Goal: Task Accomplishment & Management: Manage account settings

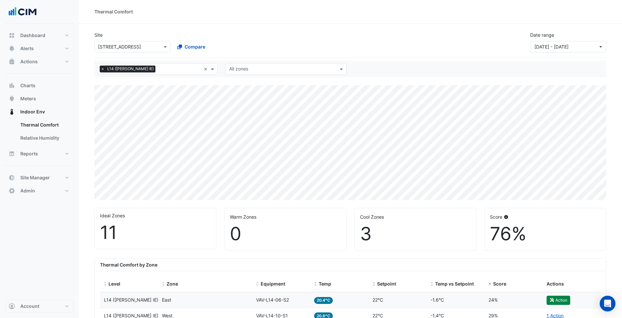
select select "***"
click at [47, 102] on button "Meters" at bounding box center [39, 98] width 68 height 13
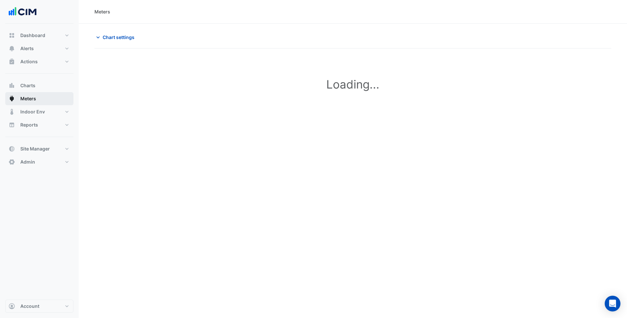
type input "**********"
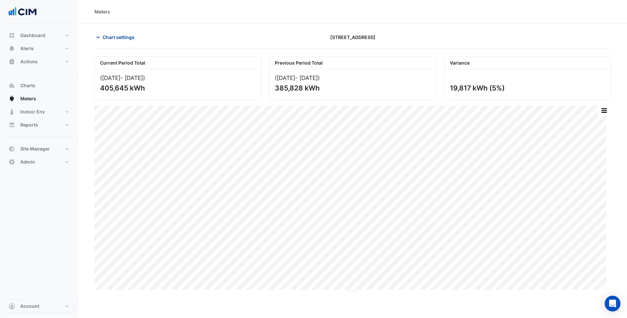
click at [107, 36] on span "Chart settings" at bounding box center [119, 37] width 32 height 7
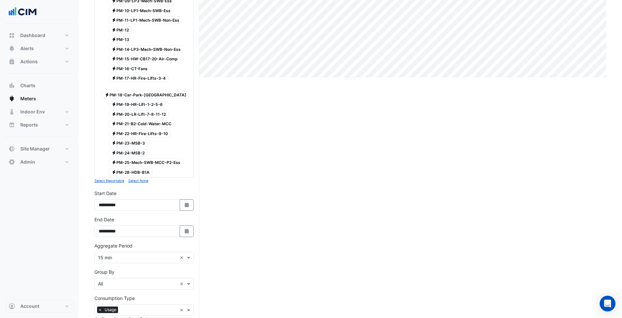
scroll to position [275, 0]
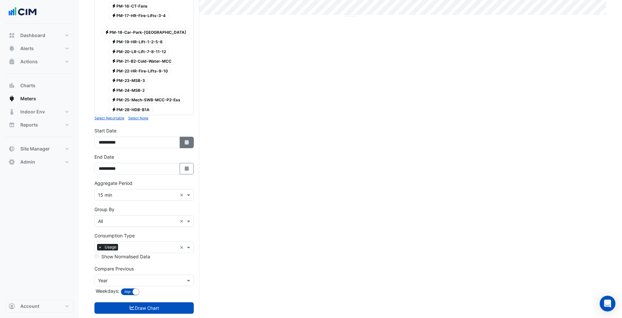
click at [186, 137] on button "Select Date" at bounding box center [187, 142] width 14 height 11
select select "*"
select select "****"
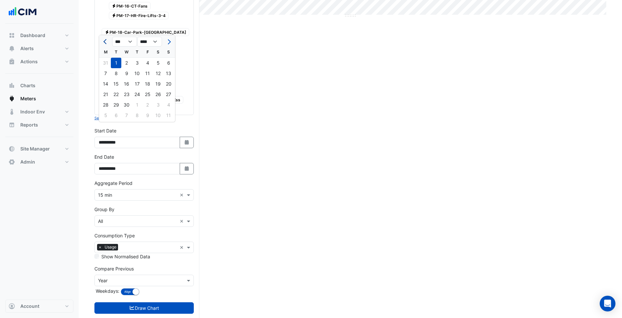
click at [105, 42] on span "Previous month" at bounding box center [105, 41] width 5 height 5
select select "*"
click at [128, 59] on div "1" at bounding box center [126, 63] width 10 height 10
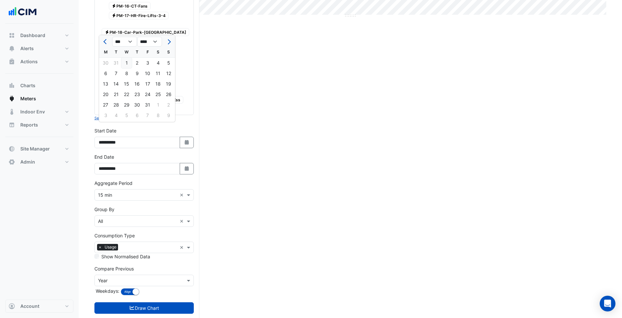
type input "**********"
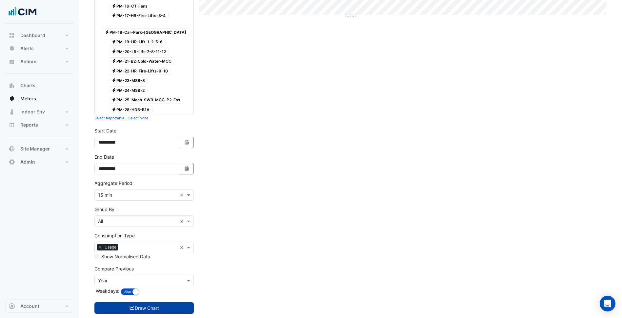
click at [155, 302] on button "Draw Chart" at bounding box center [143, 307] width 99 height 11
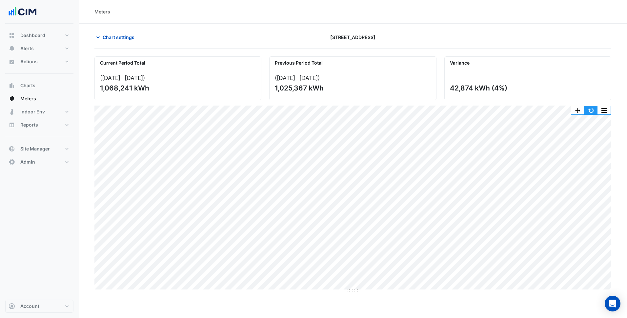
click at [589, 109] on button "button" at bounding box center [590, 110] width 13 height 8
click at [52, 39] on button "Dashboard" at bounding box center [39, 35] width 68 height 13
select select "***"
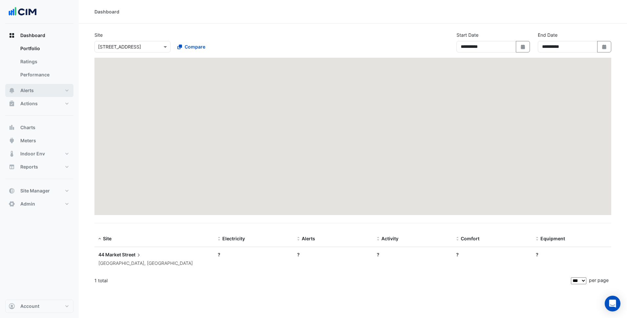
click at [44, 47] on div "Dashboard Portfolio Ratings Performance Alerts Site Rules Templates Actions Sit…" at bounding box center [39, 120] width 68 height 182
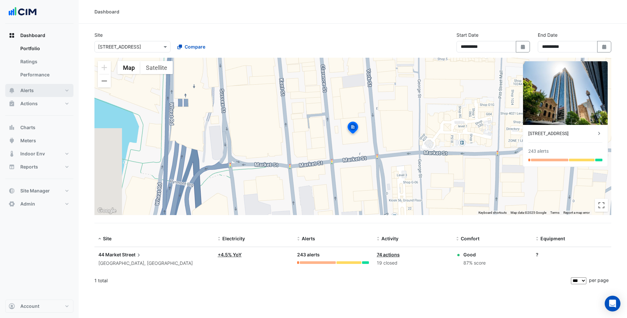
click at [39, 93] on button "Alerts" at bounding box center [39, 90] width 68 height 13
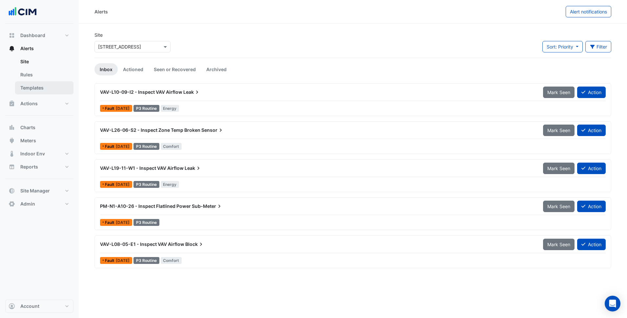
click at [45, 87] on link "Templates" at bounding box center [44, 87] width 58 height 13
select select
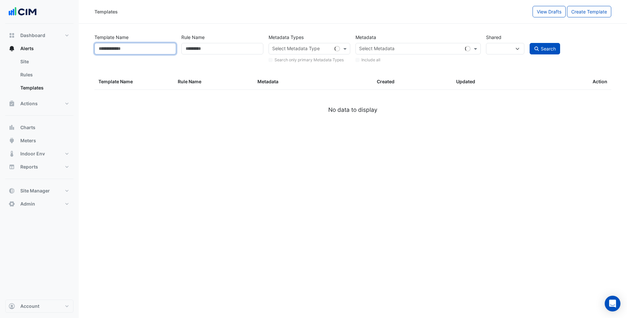
click at [159, 47] on input "Template Name" at bounding box center [135, 48] width 82 height 11
paste input "********"
type input "********"
select select
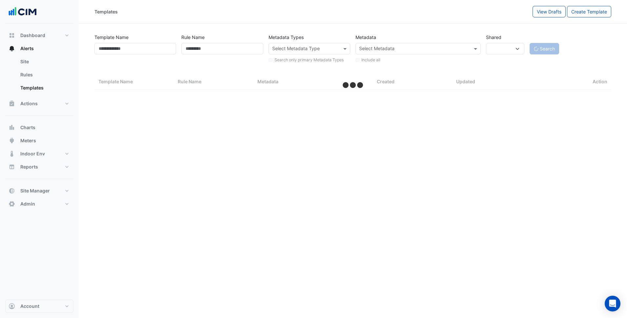
click at [540, 49] on app-button "Search" at bounding box center [544, 48] width 30 height 11
select select "***"
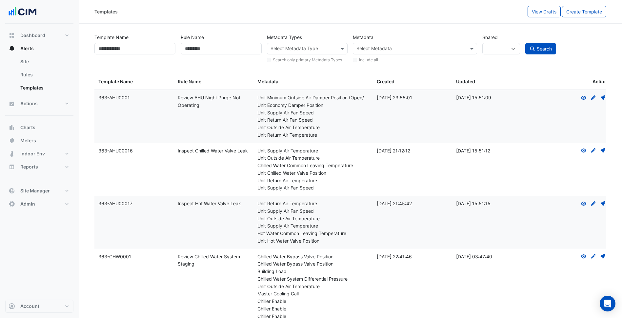
click at [128, 42] on div "Template Name" at bounding box center [135, 47] width 86 height 32
click at [121, 48] on input "Template Name" at bounding box center [134, 48] width 81 height 11
paste input "********"
type input "********"
click at [537, 48] on span "Search" at bounding box center [544, 49] width 15 height 6
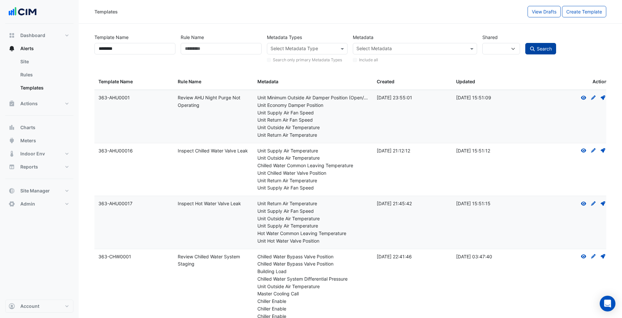
select select
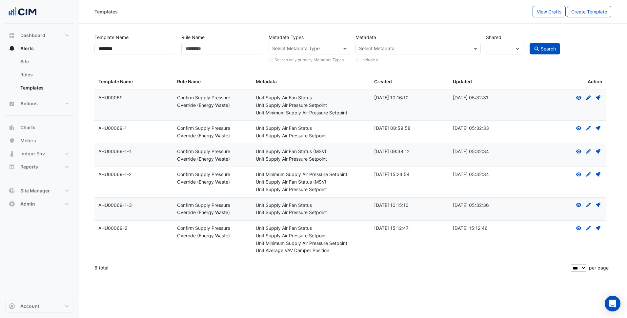
click at [587, 98] on icon at bounding box center [588, 97] width 5 height 5
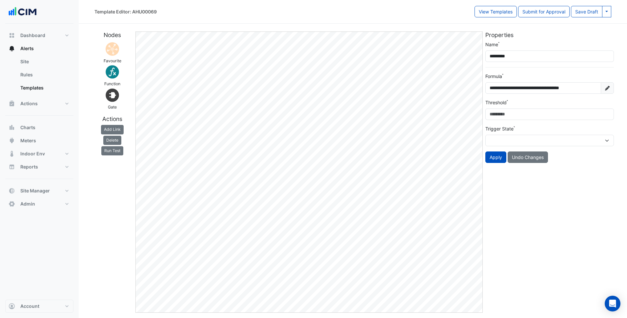
select select
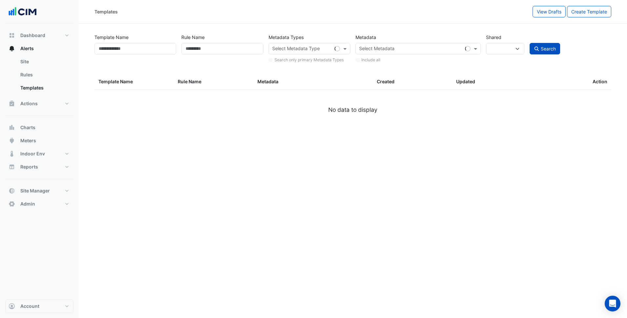
type input "********"
select select
select select "***"
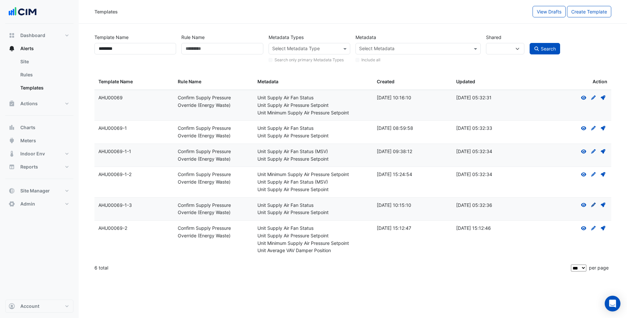
click at [594, 203] on icon "Create Draft - to edit a template, you first need to create a draft, and then s…" at bounding box center [593, 205] width 6 height 5
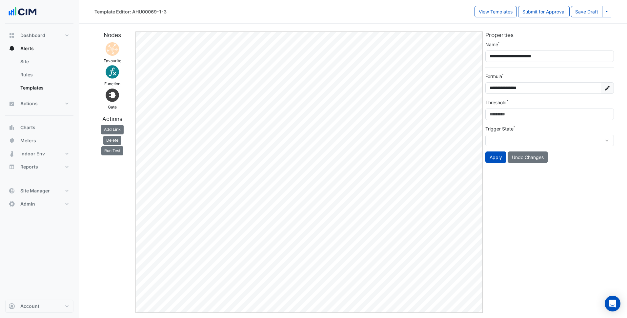
select select
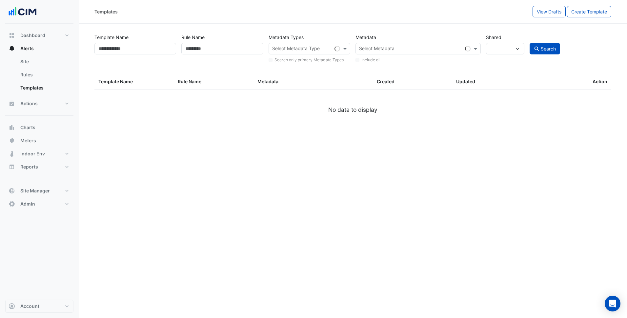
type input "********"
select select
select select "***"
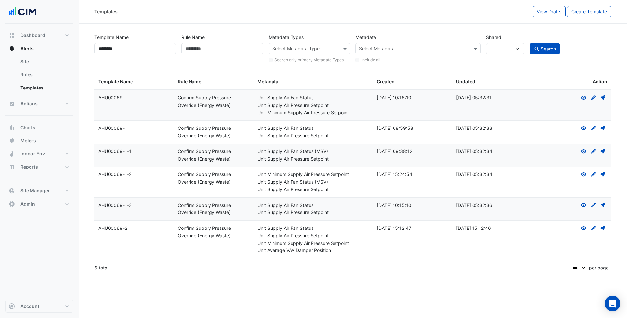
drag, startPoint x: 114, startPoint y: 99, endPoint x: 96, endPoint y: 97, distance: 18.1
click at [96, 97] on datatable-body-cell "Template Name: AHU00069" at bounding box center [133, 105] width 79 height 30
click at [560, 15] on button "View Drafts" at bounding box center [548, 11] width 33 height 11
select select
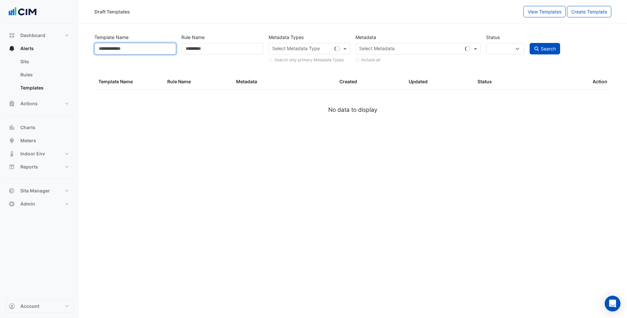
click at [162, 48] on input "Template Name" at bounding box center [135, 48] width 82 height 11
paste input "********"
type input "********"
click at [529, 43] on button "Search" at bounding box center [544, 48] width 31 height 11
select select
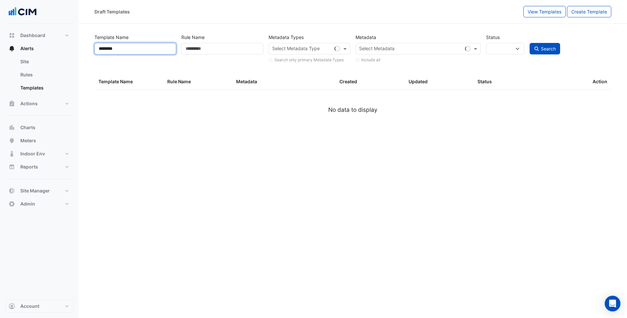
click at [144, 51] on input "********" at bounding box center [135, 48] width 82 height 11
click at [552, 47] on span "Search" at bounding box center [548, 49] width 15 height 6
select select
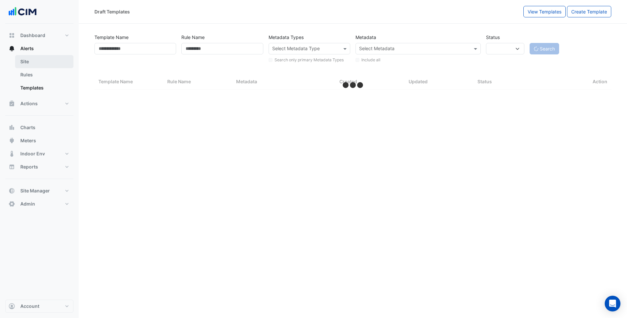
select select "***"
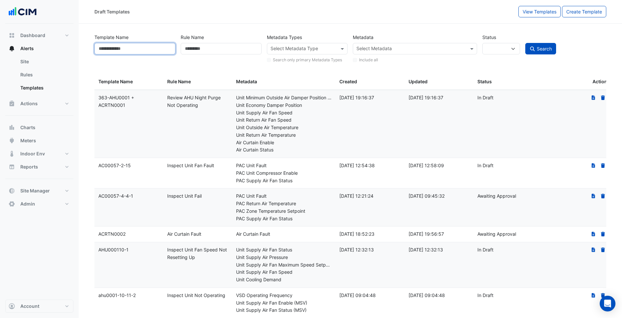
click at [145, 49] on input "Template Name" at bounding box center [134, 48] width 81 height 11
paste input "********"
type input "********"
click at [544, 48] on span "Search" at bounding box center [544, 49] width 15 height 6
click at [538, 50] on span "Search" at bounding box center [544, 49] width 15 height 6
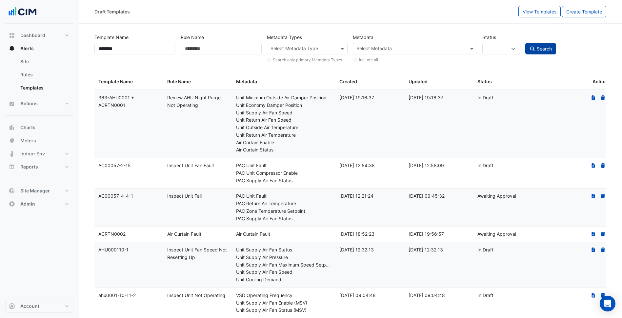
click at [545, 48] on span "Search" at bounding box center [544, 49] width 15 height 6
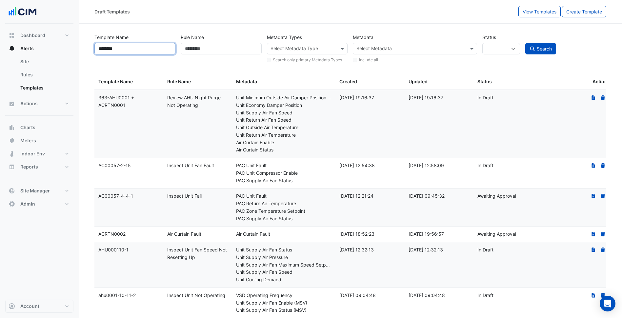
click at [138, 51] on input "********" at bounding box center [134, 48] width 81 height 11
drag, startPoint x: 138, startPoint y: 51, endPoint x: 137, endPoint y: 56, distance: 5.0
click at [137, 56] on div "Template Name ********" at bounding box center [135, 47] width 86 height 32
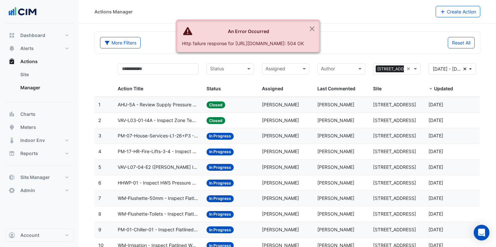
select select "***"
click at [320, 29] on button "Close" at bounding box center [312, 29] width 15 height 18
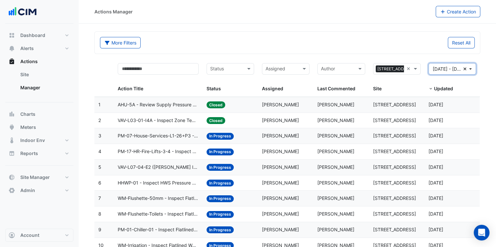
click at [467, 69] on button "01 Apr 25 - 30 Jun 25 Clear" at bounding box center [452, 68] width 48 height 11
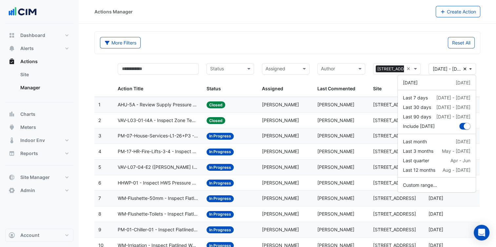
click at [423, 43] on div "Reset All" at bounding box center [382, 42] width 191 height 11
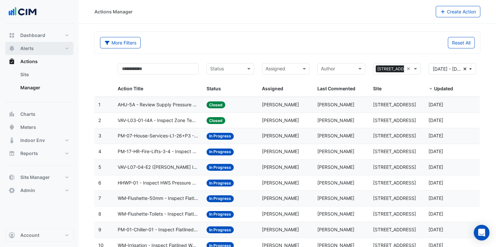
click at [68, 48] on button "Alerts" at bounding box center [39, 48] width 68 height 13
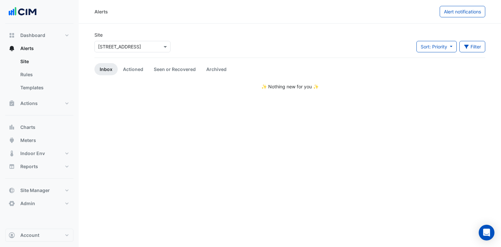
click at [130, 49] on input "text" at bounding box center [126, 47] width 56 height 7
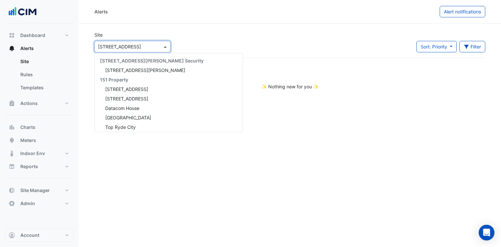
scroll to position [3178, 0]
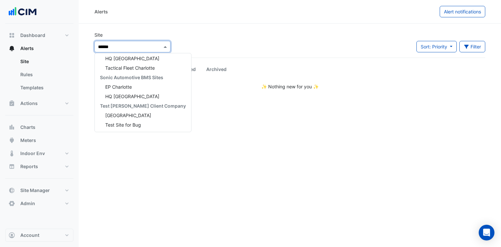
type input "*******"
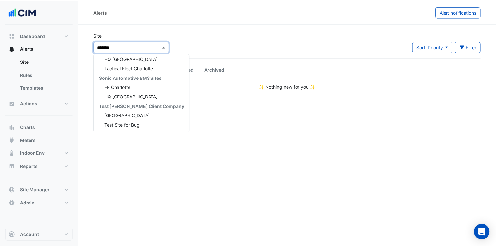
scroll to position [12, 0]
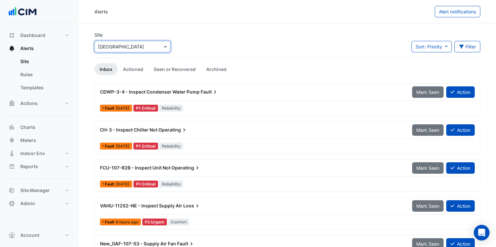
click at [216, 42] on div "Site Select a Site × Charlestown Square Sort: Priority Priority Updated Filter …" at bounding box center [287, 44] width 394 height 26
click at [140, 44] on input "text" at bounding box center [126, 47] width 56 height 7
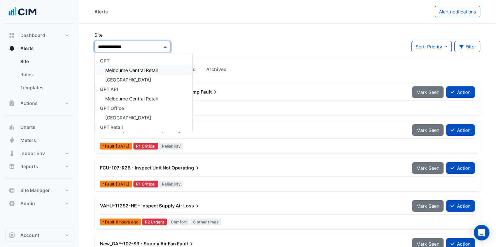
type input "**********"
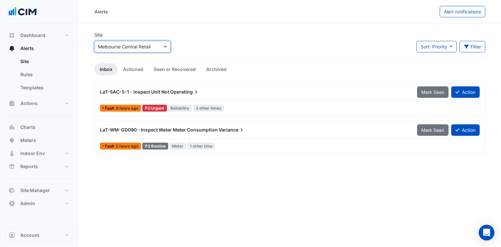
click at [142, 47] on input "text" at bounding box center [126, 47] width 56 height 7
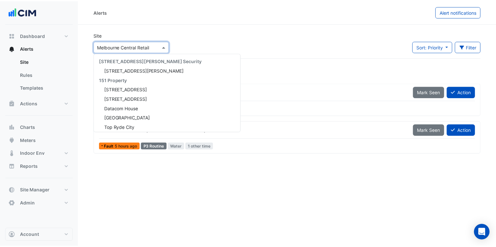
scroll to position [4813, 0]
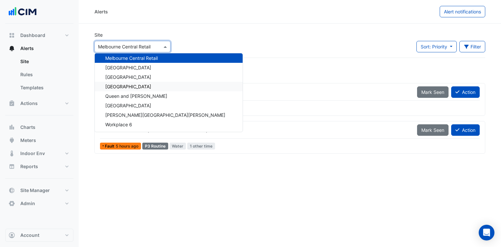
click at [146, 87] on span "[GEOGRAPHIC_DATA]" at bounding box center [128, 87] width 46 height 6
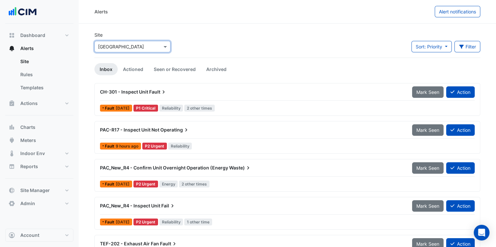
click at [145, 46] on input "text" at bounding box center [126, 47] width 56 height 7
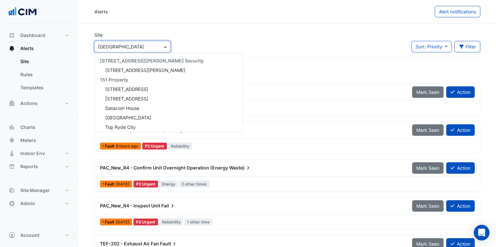
scroll to position [4841, 0]
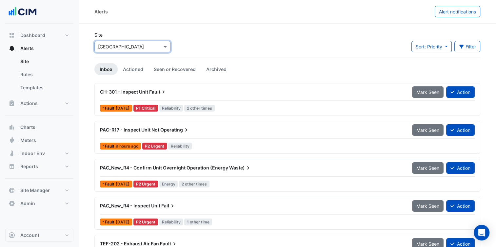
click at [117, 49] on input "text" at bounding box center [126, 47] width 56 height 7
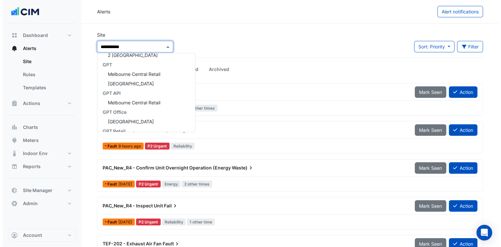
scroll to position [0, 0]
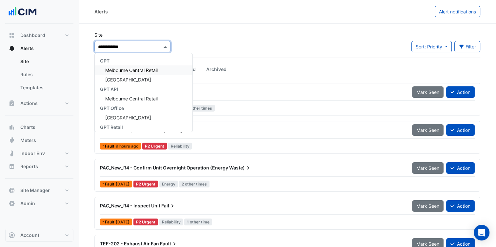
type input "**********"
click at [159, 73] on div "Melbourne Central Retail" at bounding box center [144, 71] width 98 height 10
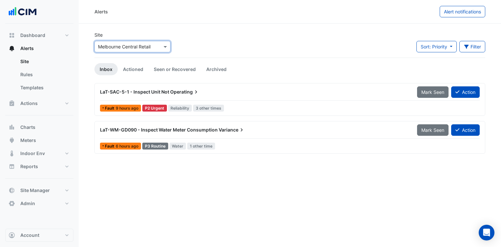
click at [258, 42] on div "Site Select a Site × Melbourne Central Retail Sort: Priority Priority Updated F…" at bounding box center [289, 44] width 399 height 26
click at [131, 72] on link "Actioned" at bounding box center [133, 69] width 31 height 12
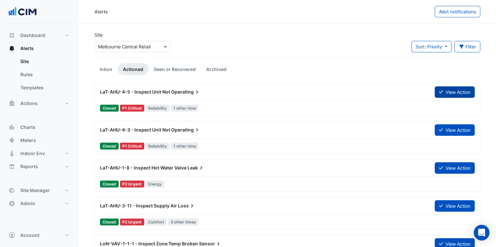
click at [451, 92] on button "View Action" at bounding box center [455, 92] width 40 height 11
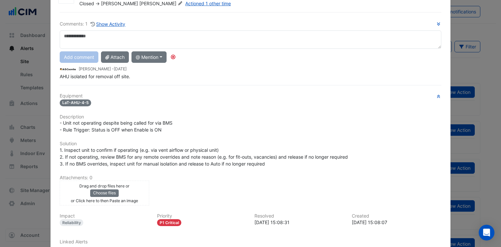
scroll to position [66, 0]
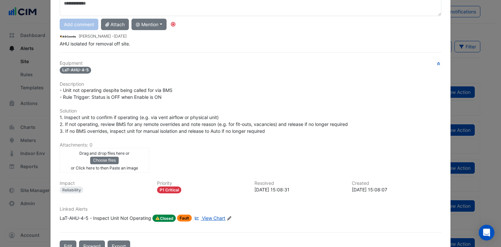
click at [215, 216] on span "View Chart" at bounding box center [213, 219] width 23 height 6
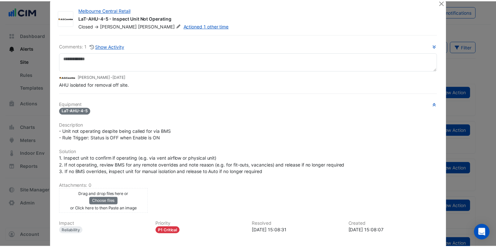
scroll to position [0, 0]
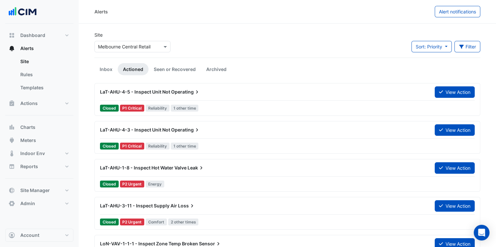
click at [130, 40] on div "Select a Site × Melbourne Central Retail" at bounding box center [132, 45] width 79 height 14
click at [138, 47] on input "text" at bounding box center [126, 47] width 56 height 7
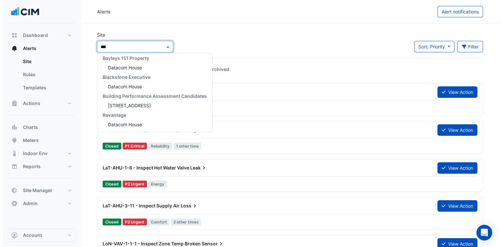
scroll to position [3, 0]
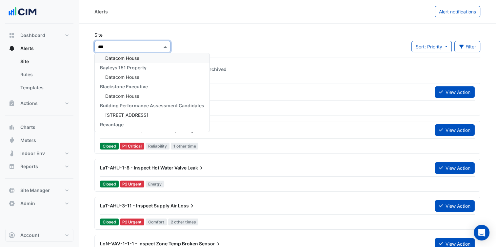
type input "****"
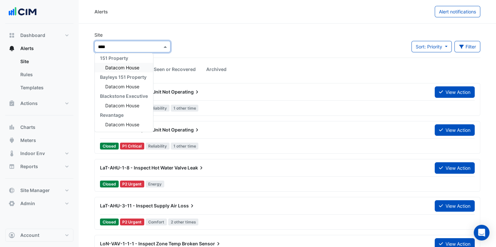
drag, startPoint x: 136, startPoint y: 60, endPoint x: 131, endPoint y: 65, distance: 7.0
click at [134, 63] on div "151 Property Datacom House Bayleys 151 Property Datacom House Blackstone Execut…" at bounding box center [124, 91] width 58 height 76
click at [131, 65] on span "Datacom House" at bounding box center [122, 68] width 34 height 6
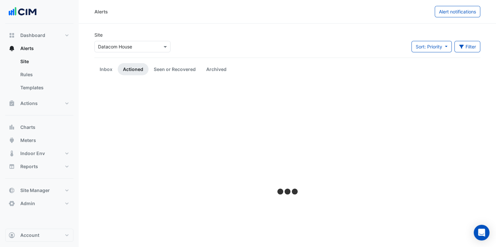
click at [270, 37] on div "Site Select a Site × Datacom House Sort: Priority Priority Updated Filter Title…" at bounding box center [287, 44] width 394 height 26
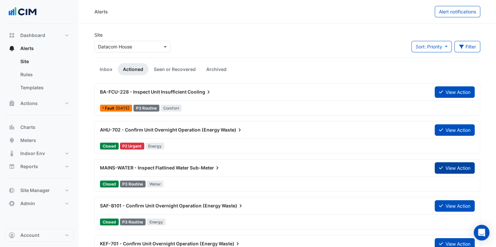
click at [449, 170] on button "View Action" at bounding box center [455, 168] width 40 height 11
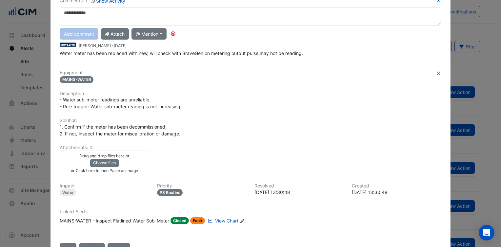
scroll to position [66, 0]
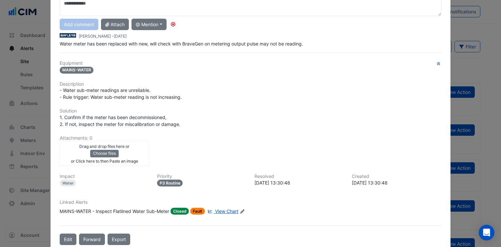
click at [221, 209] on span "View Chart" at bounding box center [226, 212] width 23 height 6
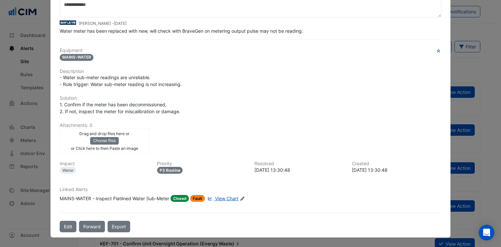
scroll to position [61, 0]
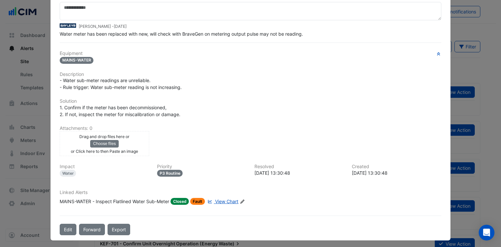
click at [232, 107] on div "1. Confirm if the meter has been decommissioned, 2. If not, inspect the meter f…" at bounding box center [251, 111] width 382 height 14
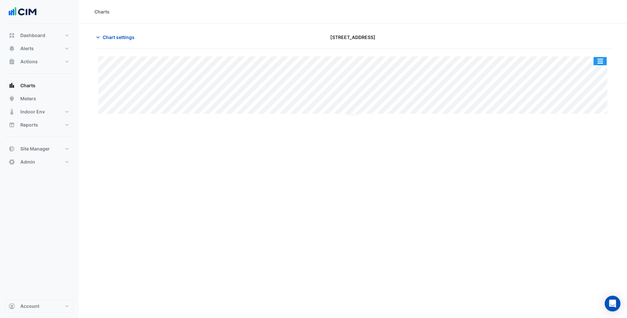
drag, startPoint x: 600, startPoint y: 64, endPoint x: 596, endPoint y: 73, distance: 10.1
click at [600, 64] on button "button" at bounding box center [599, 61] width 13 height 8
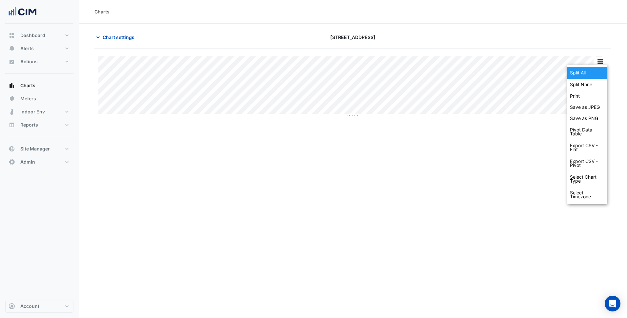
click at [589, 77] on div "Split All" at bounding box center [586, 73] width 39 height 12
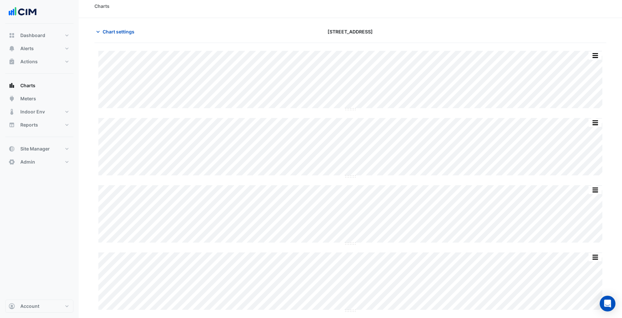
scroll to position [7, 0]
click at [593, 51] on button "button" at bounding box center [594, 54] width 13 height 8
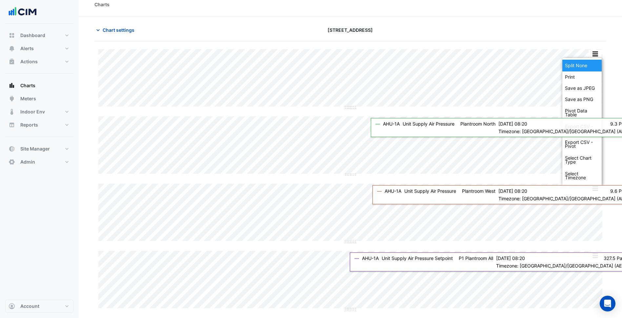
click at [582, 65] on div "Split None" at bounding box center [581, 66] width 39 height 12
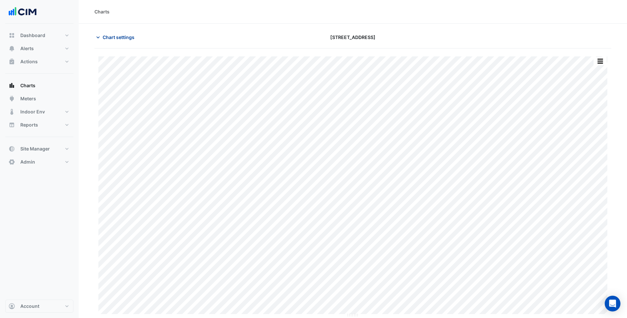
click at [129, 36] on span "Chart settings" at bounding box center [119, 37] width 32 height 7
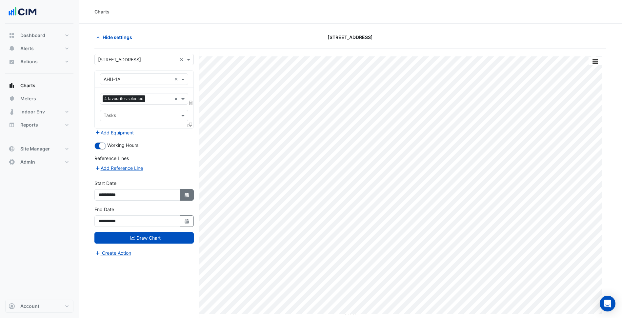
click at [184, 195] on icon "Select Date" at bounding box center [187, 195] width 6 height 5
select select "*"
select select "****"
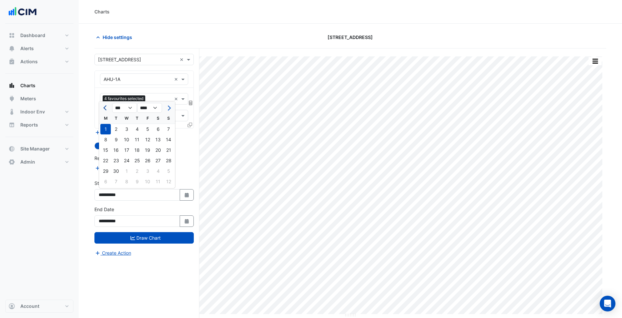
click at [103, 109] on button "Previous month" at bounding box center [106, 108] width 8 height 10
select select "*"
drag, startPoint x: 148, startPoint y: 127, endPoint x: 148, endPoint y: 132, distance: 5.2
click at [148, 127] on div "1" at bounding box center [147, 129] width 10 height 10
type input "**********"
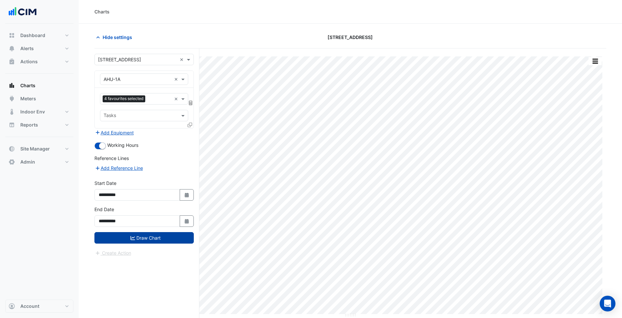
click at [142, 239] on button "Draw Chart" at bounding box center [143, 237] width 99 height 11
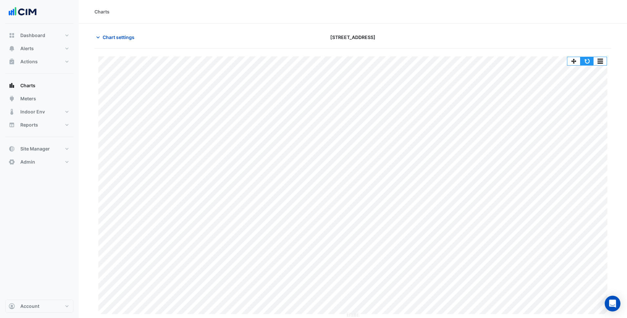
click at [589, 61] on button "button" at bounding box center [586, 61] width 13 height 8
click at [598, 60] on button "button" at bounding box center [599, 61] width 13 height 8
click at [516, 54] on div "Split All Print Save as JPEG Save as PNG Pivot Data Table Export CSV - Flat Exp…" at bounding box center [352, 183] width 517 height 269
click at [108, 36] on span "Chart settings" at bounding box center [119, 37] width 32 height 7
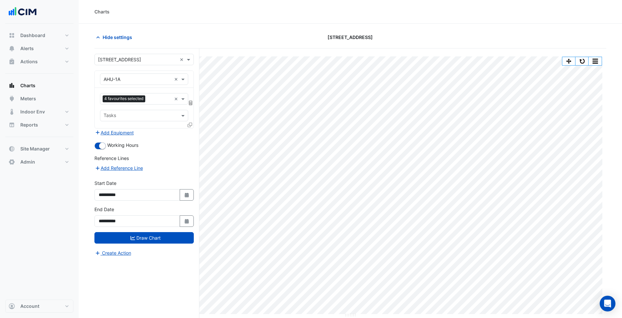
click at [189, 127] on fa-icon at bounding box center [189, 125] width 5 height 6
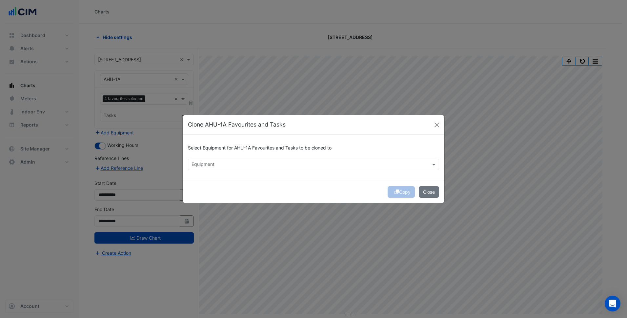
click at [204, 161] on div "Equipment" at bounding box center [202, 165] width 24 height 9
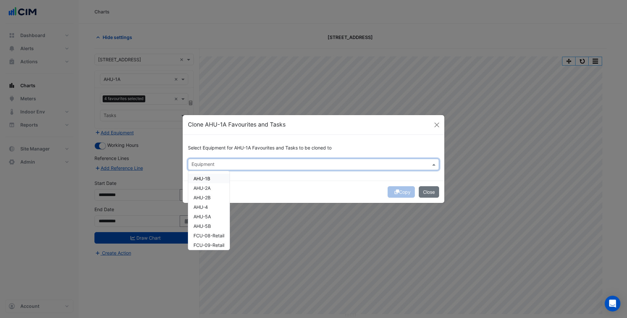
click at [204, 181] on span "AHU-1B" at bounding box center [201, 179] width 17 height 6
drag, startPoint x: 205, startPoint y: 187, endPoint x: 205, endPoint y: 196, distance: 8.5
click at [205, 187] on span "AHU-2A" at bounding box center [201, 188] width 17 height 6
click at [205, 198] on span "AHU-2B" at bounding box center [201, 198] width 17 height 6
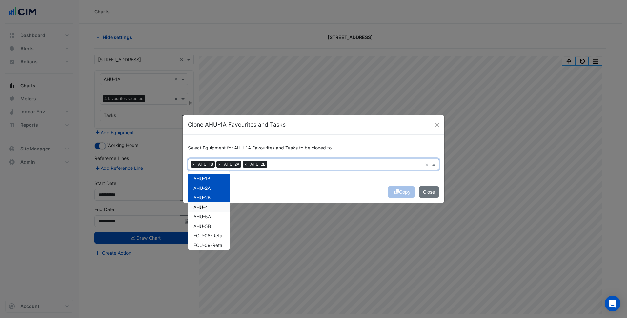
click at [205, 209] on span "AHU-4" at bounding box center [200, 207] width 14 height 6
click at [203, 216] on span "AHU-5A" at bounding box center [201, 217] width 17 height 6
click at [204, 227] on span "AHU-5B" at bounding box center [201, 226] width 17 height 6
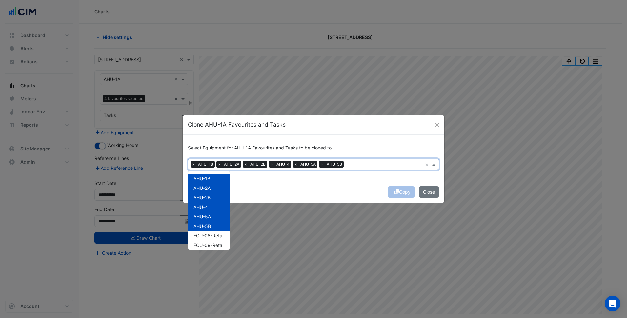
click at [295, 204] on ngb-modal-window "Clone AHU-1A Favourites and Tasks Select Equipment for AHU-1A Favourites and Ta…" at bounding box center [313, 159] width 627 height 318
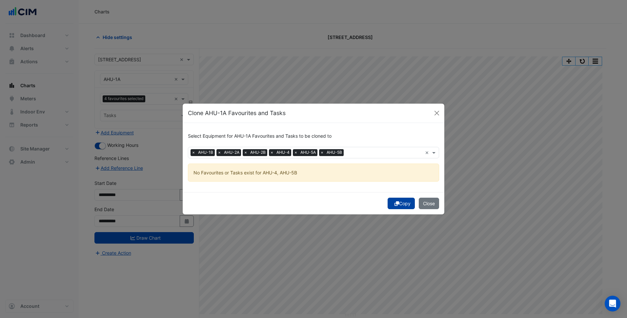
click at [396, 199] on button "Copy" at bounding box center [400, 203] width 27 height 11
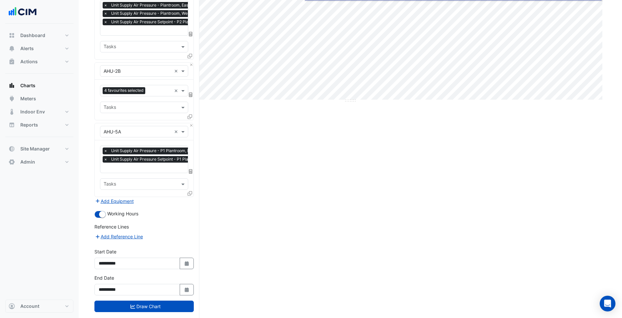
scroll to position [226, 0]
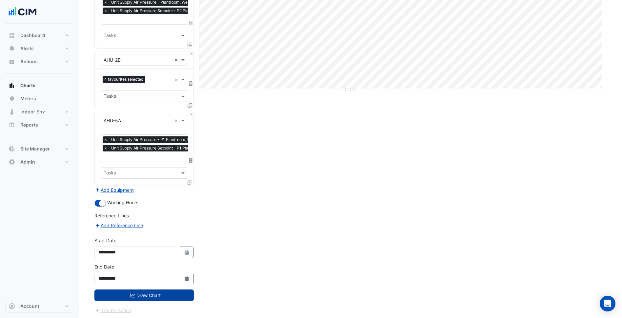
click at [172, 298] on button "Draw Chart" at bounding box center [143, 294] width 99 height 11
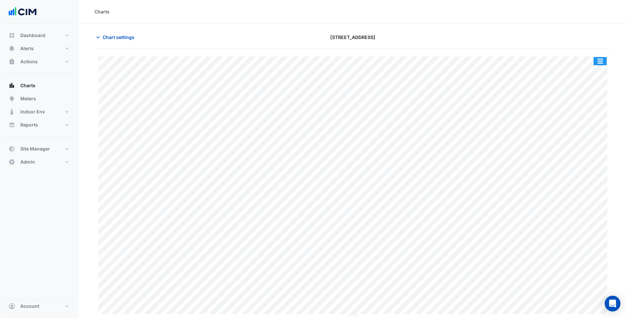
click at [602, 62] on button "button" at bounding box center [599, 61] width 13 height 8
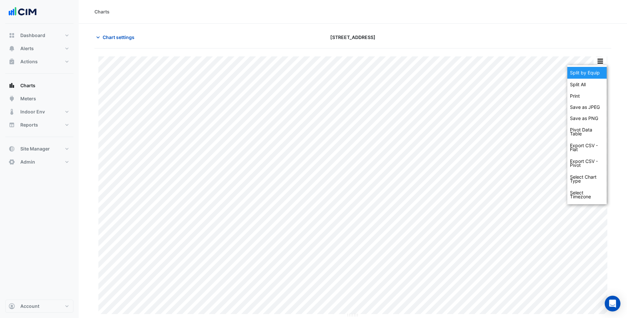
click at [587, 75] on div "Split by Equip" at bounding box center [586, 73] width 39 height 12
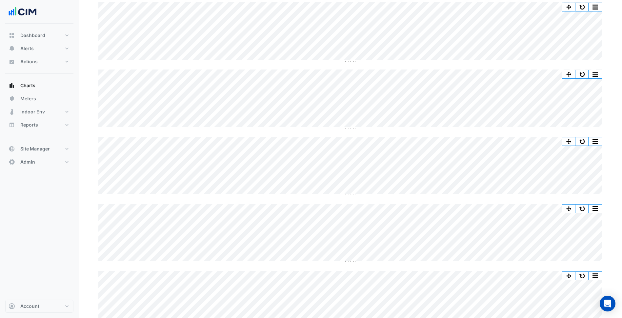
scroll to position [66, 0]
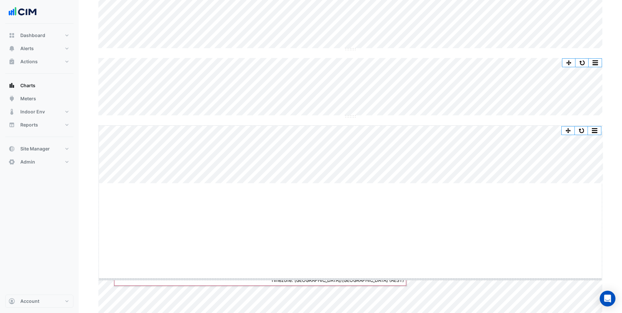
drag, startPoint x: 349, startPoint y: 184, endPoint x: 351, endPoint y: 257, distance: 73.1
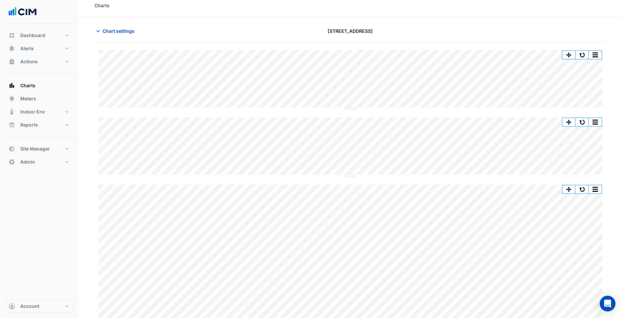
scroll to position [0, 0]
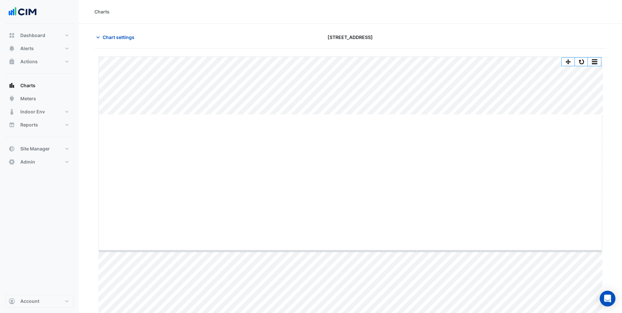
drag, startPoint x: 350, startPoint y: 114, endPoint x: 350, endPoint y: 250, distance: 136.4
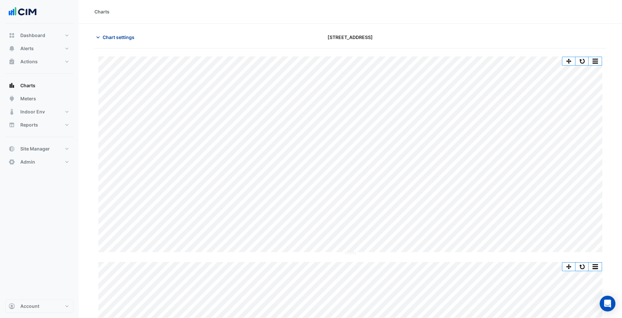
click at [121, 37] on span "Chart settings" at bounding box center [119, 37] width 32 height 7
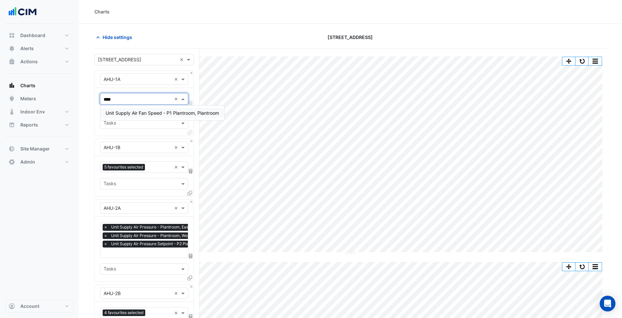
type input "*****"
click at [169, 112] on span "Unit Supply Air Fan Speed - P1 Plantroom, Plantroom" at bounding box center [162, 113] width 113 height 6
click at [190, 138] on div at bounding box center [190, 134] width 6 height 10
click at [191, 141] on button "Close" at bounding box center [191, 141] width 4 height 4
click at [191, 200] on button "Close" at bounding box center [191, 202] width 4 height 4
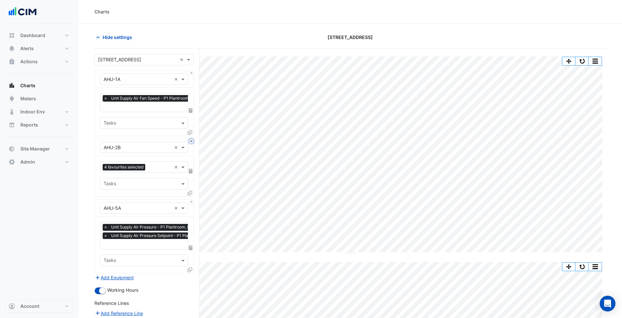
click at [191, 141] on button "Close" at bounding box center [191, 141] width 4 height 4
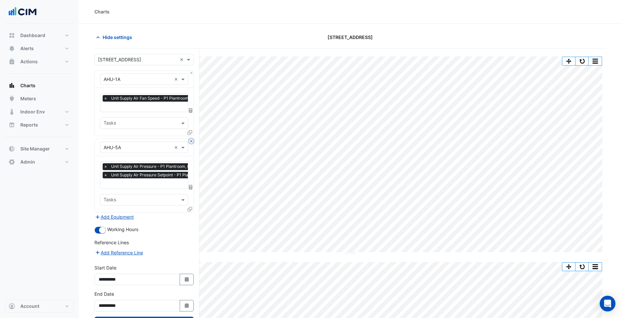
click at [191, 141] on button "Close" at bounding box center [191, 141] width 4 height 4
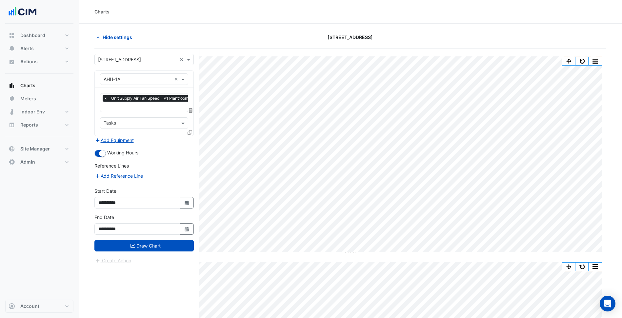
click at [190, 133] on icon at bounding box center [189, 132] width 5 height 5
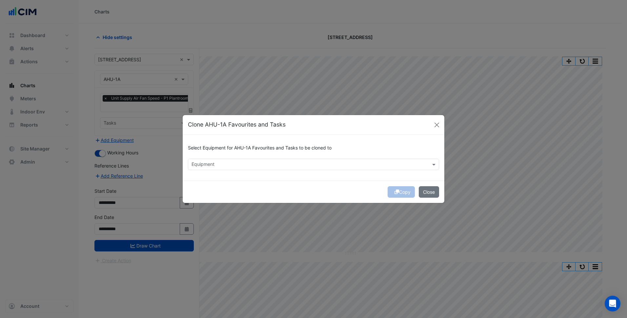
click at [211, 163] on input "text" at bounding box center [309, 165] width 236 height 7
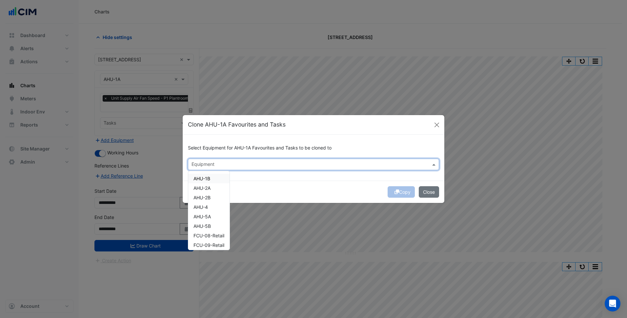
click at [212, 178] on div "AHU-1B" at bounding box center [208, 179] width 41 height 10
click at [209, 186] on span "AHU-2A" at bounding box center [201, 188] width 17 height 6
click at [208, 196] on span "AHU-2B" at bounding box center [201, 198] width 17 height 6
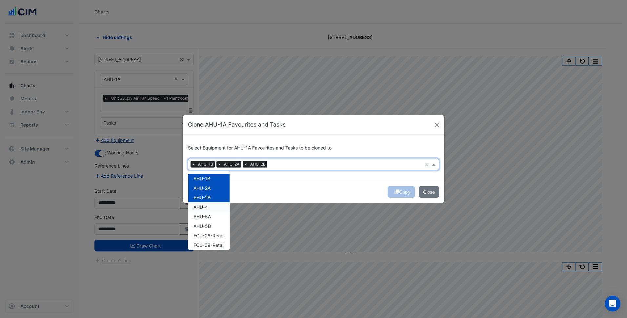
click at [207, 207] on span "AHU-4" at bounding box center [200, 207] width 14 height 6
click at [206, 216] on span "AHU-5A" at bounding box center [201, 217] width 17 height 6
click at [204, 234] on span "FCU-08-Retail" at bounding box center [208, 236] width 31 height 6
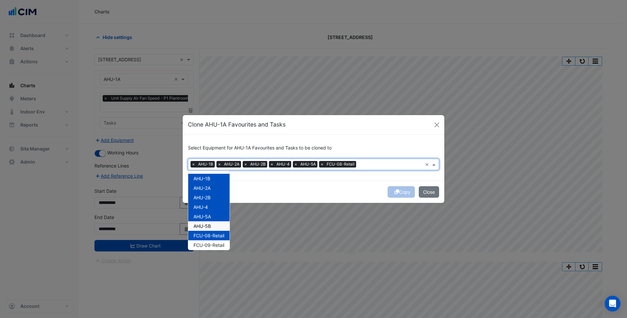
click at [207, 230] on div "AHU-5B" at bounding box center [208, 226] width 41 height 10
click at [211, 234] on span "FCU-08-Retail" at bounding box center [208, 236] width 31 height 6
click at [320, 187] on div "Copy Close" at bounding box center [314, 192] width 262 height 22
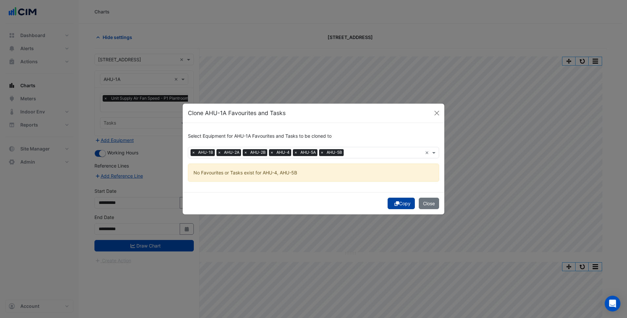
click at [399, 206] on button "Copy" at bounding box center [400, 203] width 27 height 11
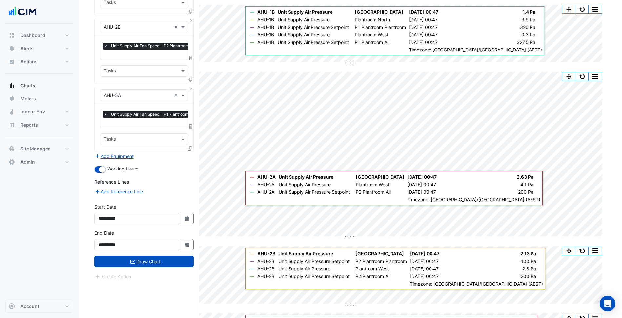
scroll to position [320, 0]
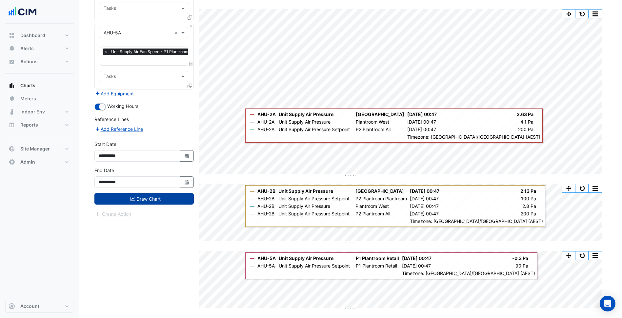
click at [158, 195] on button "Draw Chart" at bounding box center [143, 198] width 99 height 11
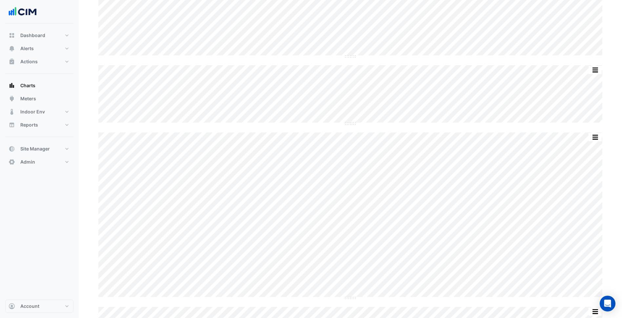
scroll to position [164, 0]
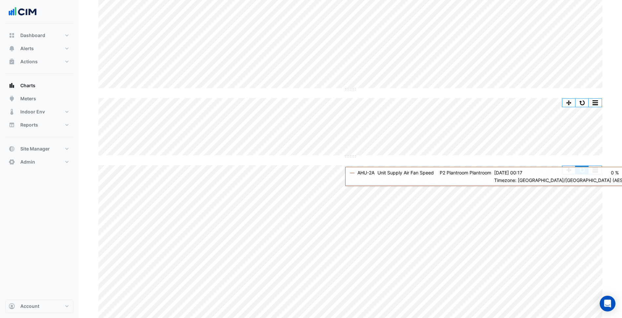
click at [583, 169] on button "button" at bounding box center [581, 170] width 13 height 8
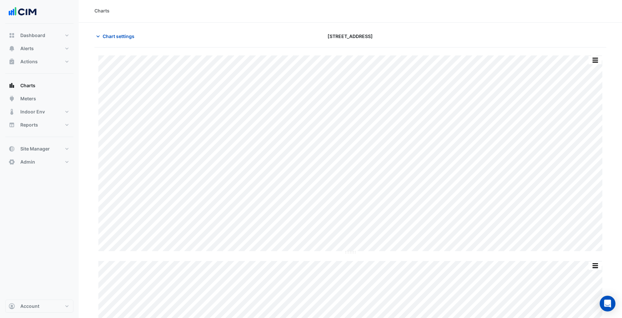
scroll to position [0, 0]
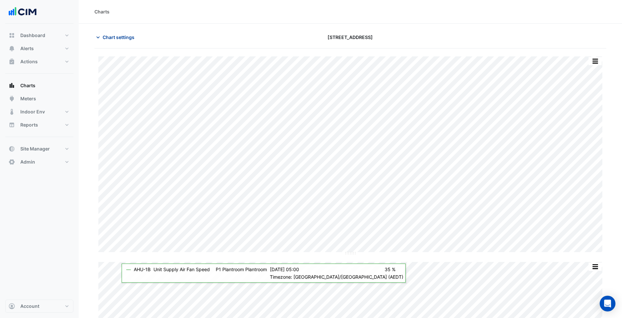
click at [116, 41] on button "Chart settings" at bounding box center [116, 36] width 44 height 11
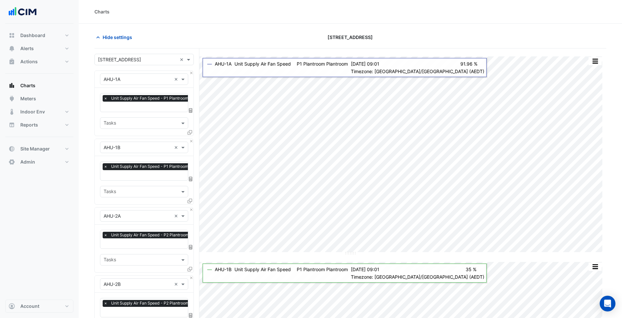
click at [141, 232] on span "Unit Supply Air Fan Speed - P2 Plantroom, Plantroom" at bounding box center [160, 235] width 102 height 7
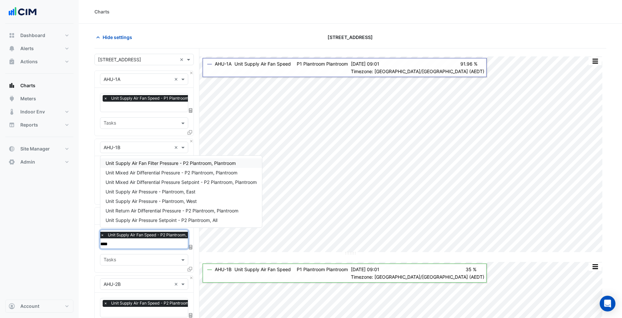
type input "*****"
click at [147, 196] on div "Unit Supply Air Pressure - Plantroom, West" at bounding box center [181, 201] width 162 height 10
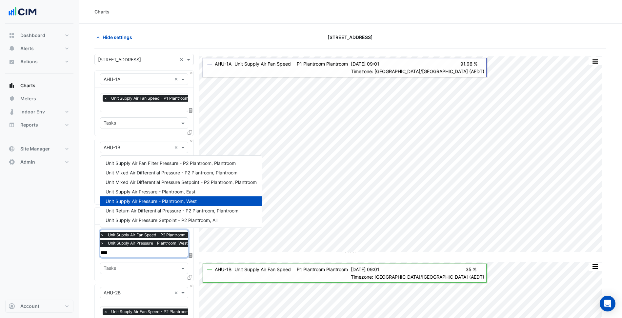
type input "*****"
click at [154, 192] on span "Unit Supply Air Pressure - Plantroom, East" at bounding box center [151, 192] width 90 height 6
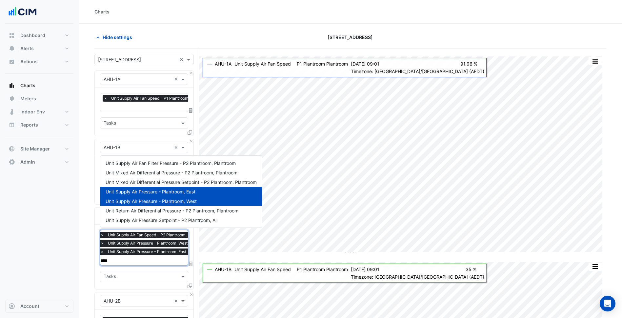
type input "*****"
click at [164, 220] on span "Unit Supply Air Pressure Setpoint - P2 Plantroom, All" at bounding box center [162, 220] width 112 height 6
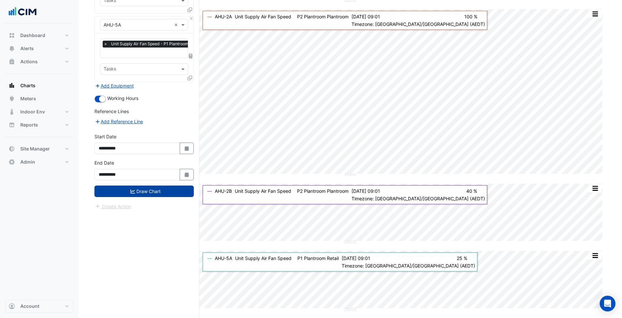
click at [162, 190] on button "Draw Chart" at bounding box center [143, 191] width 99 height 11
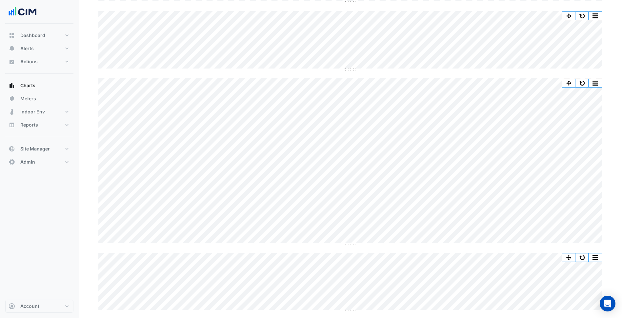
scroll to position [262, 0]
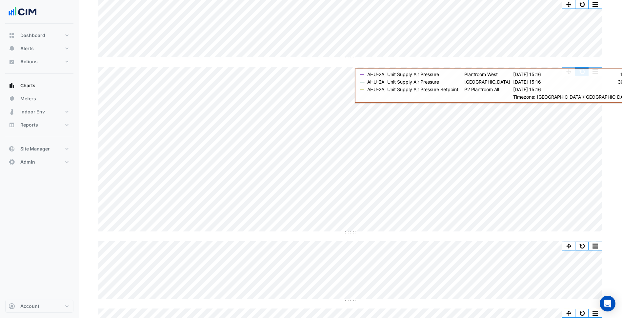
click at [583, 71] on button "button" at bounding box center [581, 72] width 13 height 8
click at [582, 71] on button "button" at bounding box center [581, 72] width 13 height 8
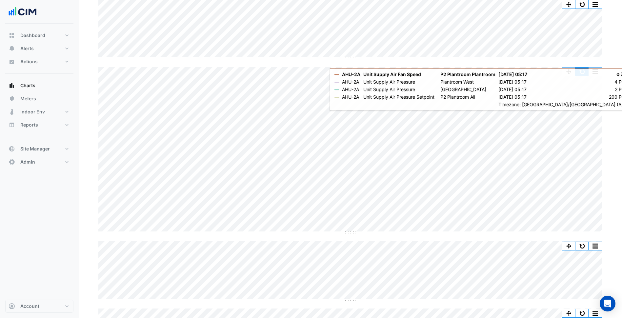
click at [581, 75] on button "button" at bounding box center [581, 72] width 13 height 8
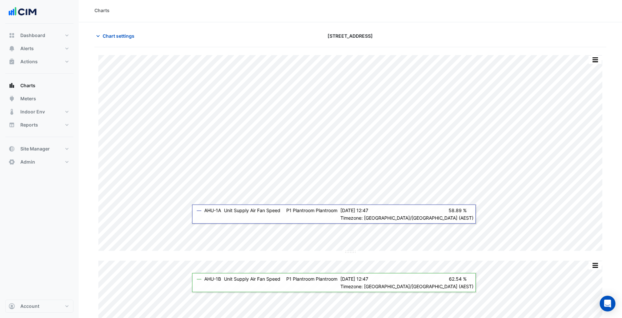
scroll to position [0, 0]
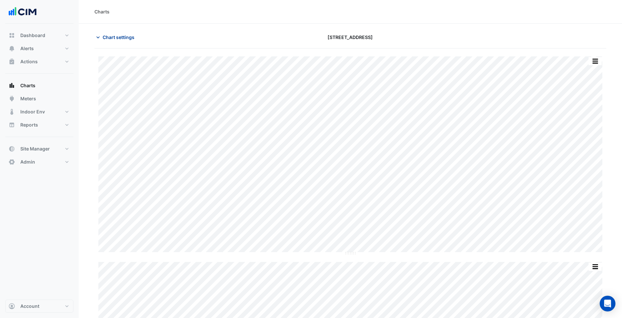
click at [129, 40] on span "Chart settings" at bounding box center [119, 37] width 32 height 7
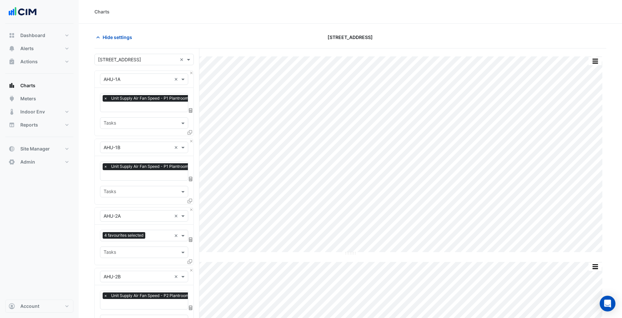
click at [103, 101] on div "× Unit Supply Air Fan Speed - P1 Plantroom, Plantroom" at bounding box center [158, 99] width 110 height 8
click at [108, 100] on span "×" at bounding box center [106, 98] width 6 height 7
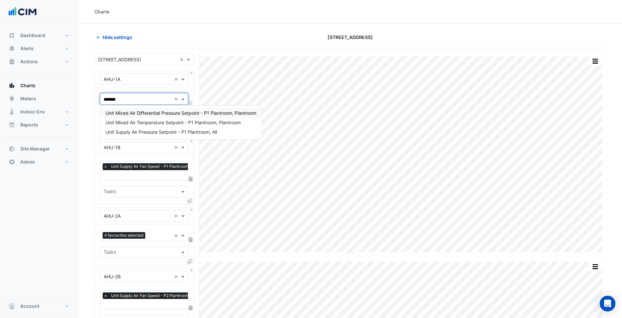
type input "********"
click at [170, 133] on span "Unit Supply Air Pressure Setpoint - P1 Plantroom, All" at bounding box center [161, 132] width 111 height 6
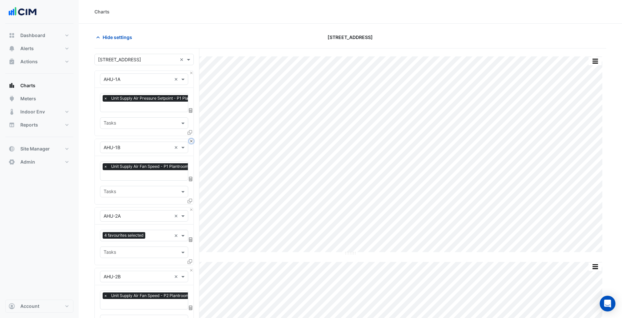
click at [190, 139] on button "Close" at bounding box center [191, 141] width 4 height 4
click at [190, 207] on button "Close" at bounding box center [191, 209] width 4 height 4
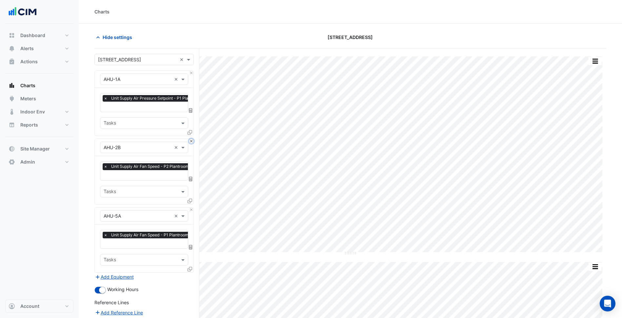
click at [190, 139] on button "Close" at bounding box center [191, 141] width 4 height 4
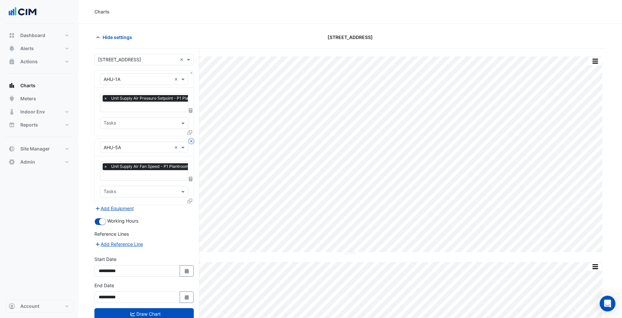
click at [190, 139] on button "Close" at bounding box center [191, 141] width 4 height 4
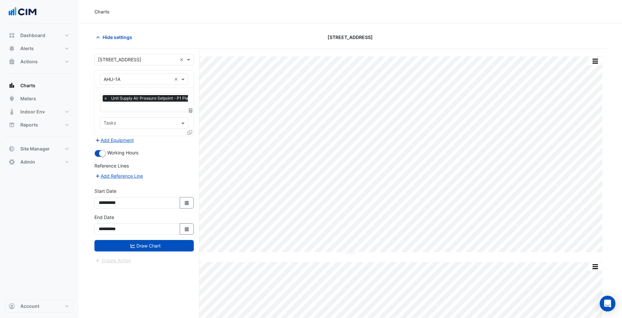
click at [190, 139] on div "Add Equipment" at bounding box center [143, 140] width 99 height 8
click at [190, 129] on div at bounding box center [190, 134] width 6 height 10
click at [189, 130] on icon at bounding box center [189, 132] width 5 height 5
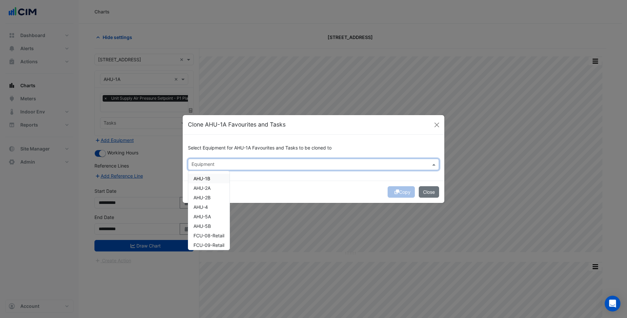
click at [209, 163] on input "text" at bounding box center [309, 165] width 236 height 7
click at [215, 179] on div "AHU-1B" at bounding box center [208, 179] width 41 height 10
drag, startPoint x: 211, startPoint y: 189, endPoint x: 207, endPoint y: 198, distance: 9.5
drag, startPoint x: 207, startPoint y: 198, endPoint x: 205, endPoint y: 206, distance: 8.4
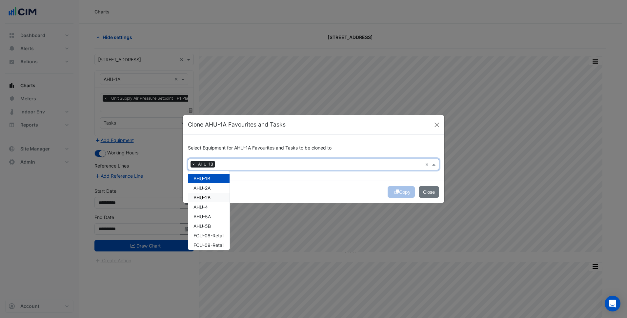
drag, startPoint x: 205, startPoint y: 206, endPoint x: 204, endPoint y: 225, distance: 18.4
click at [205, 207] on span "AHU-4" at bounding box center [200, 207] width 14 height 6
click at [204, 225] on span "AHU-5B" at bounding box center [201, 226] width 17 height 6
drag, startPoint x: 206, startPoint y: 216, endPoint x: 219, endPoint y: 189, distance: 29.6
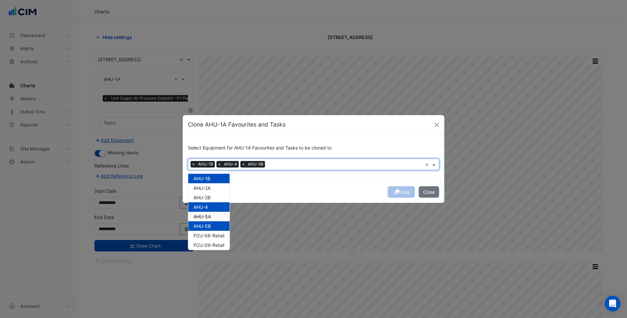
click at [206, 216] on span "AHU-5A" at bounding box center [201, 217] width 17 height 6
click at [212, 195] on div "AHU-2B" at bounding box center [208, 198] width 41 height 10
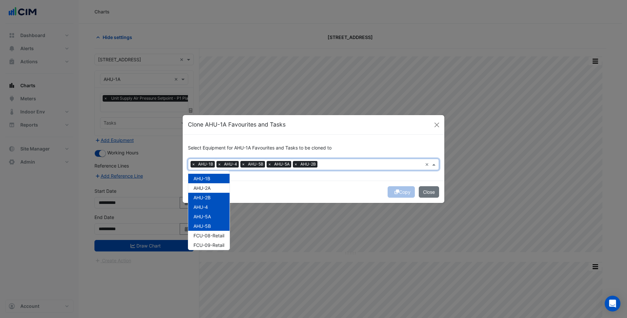
click at [217, 186] on div "AHU-2A" at bounding box center [208, 188] width 41 height 10
drag, startPoint x: 281, startPoint y: 190, endPoint x: 371, endPoint y: 189, distance: 89.8
click at [283, 190] on div "Copy Close" at bounding box center [314, 192] width 262 height 22
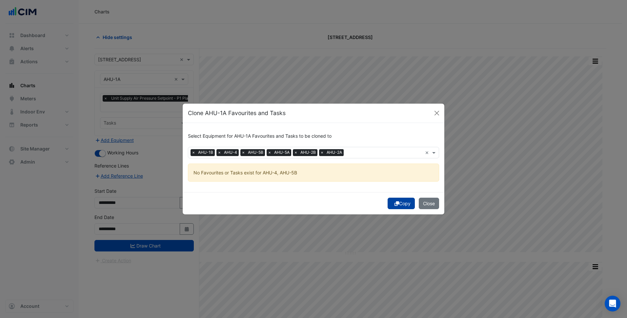
click at [407, 208] on button "Copy" at bounding box center [400, 203] width 27 height 11
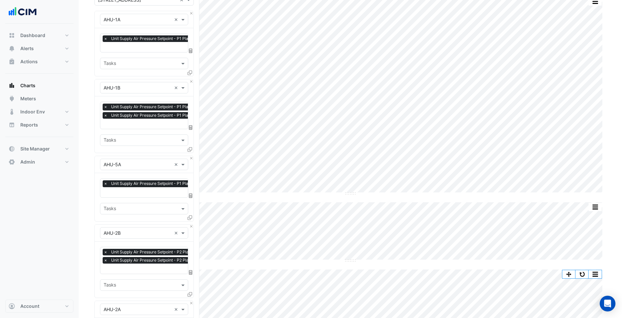
scroll to position [320, 0]
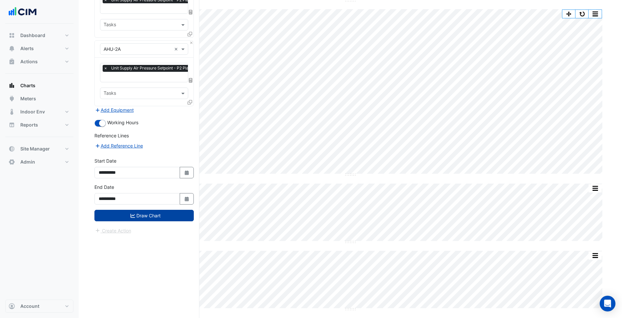
click at [145, 210] on button "Draw Chart" at bounding box center [143, 215] width 99 height 11
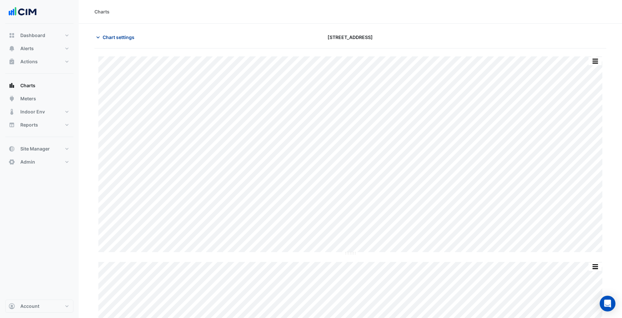
click at [126, 41] on button "Chart settings" at bounding box center [116, 36] width 44 height 11
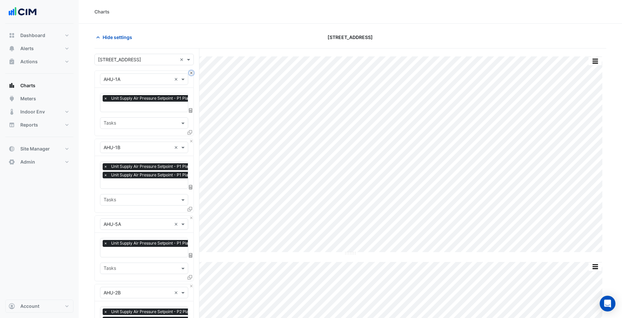
click at [190, 72] on button "Close" at bounding box center [191, 73] width 4 height 4
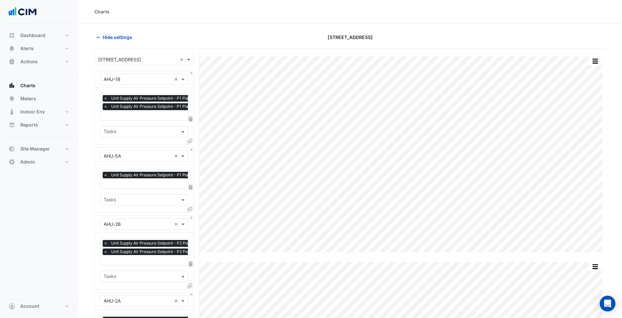
click at [160, 110] on div "× Unit Supply Air Pressure Setpoint - P1 Plantroom, Plantroom × Unit Supply Air…" at bounding box center [165, 103] width 124 height 17
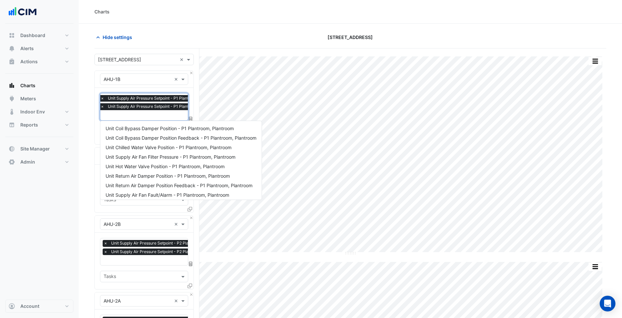
scroll to position [183, 0]
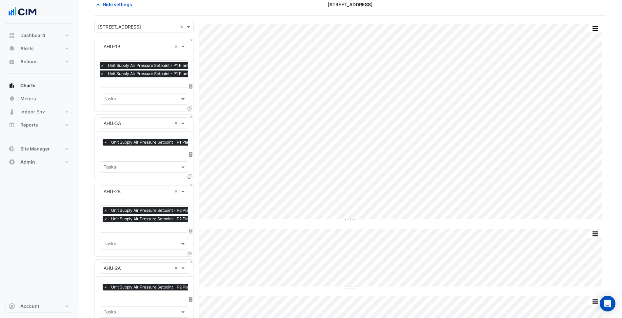
scroll to position [66, 0]
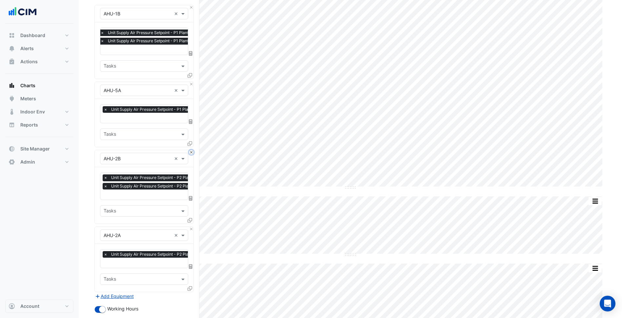
click at [191, 151] on button "Close" at bounding box center [191, 152] width 4 height 4
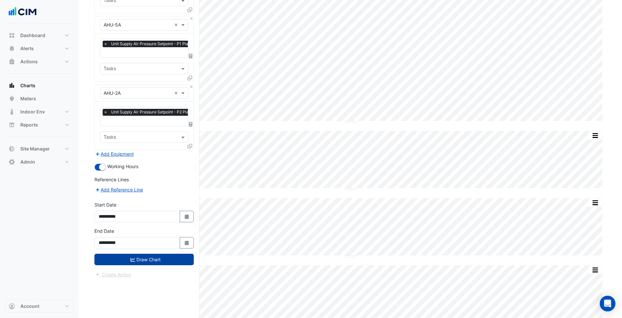
click at [170, 258] on button "Draw Chart" at bounding box center [143, 259] width 99 height 11
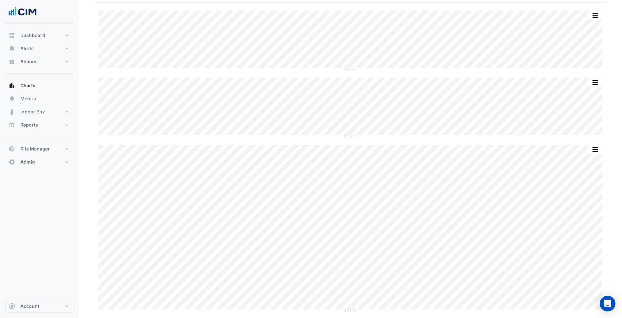
scroll to position [47, 0]
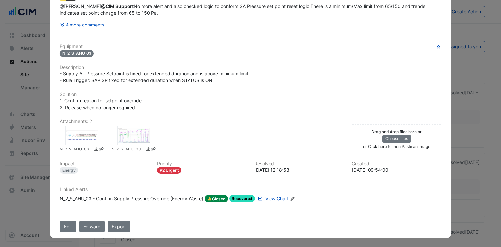
scroll to position [87, 0]
click at [197, 199] on div "N_2_S_AHU_03 - Confirm Supply Pressure Override (Energy Waste)" at bounding box center [132, 198] width 144 height 7
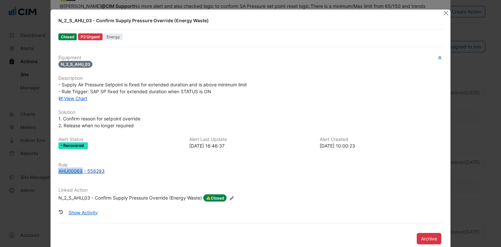
drag, startPoint x: 56, startPoint y: 172, endPoint x: 80, endPoint y: 172, distance: 23.9
click at [80, 172] on div "Rule AHU00069 - 558293" at bounding box center [250, 169] width 392 height 12
copy div "AHU00069"
click at [269, 99] on div "View Chart" at bounding box center [250, 98] width 392 height 7
click at [73, 96] on link "View Chart" at bounding box center [72, 99] width 29 height 6
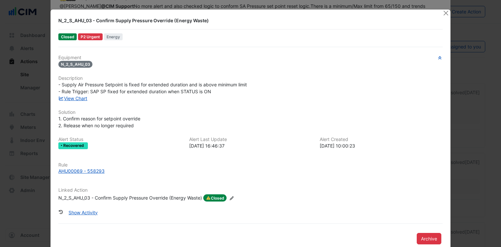
click at [290, 83] on div "- Supply Air Pressure Setpoint is fixed for extended duration and is above mini…" at bounding box center [250, 88] width 384 height 14
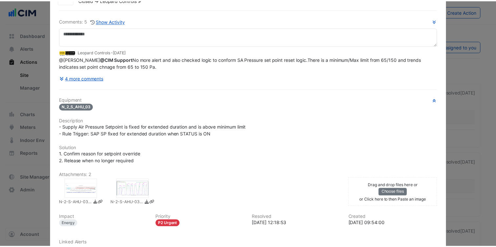
scroll to position [0, 0]
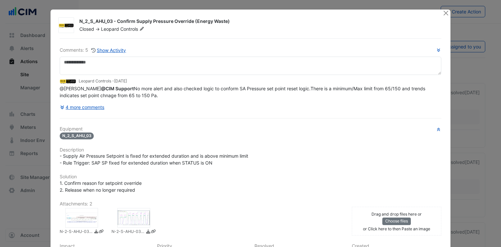
click at [196, 151] on div "Equipment N_2_S_AHU_03 Description - Supply Air Pressure Setpoint is fixed for …" at bounding box center [251, 209] width 382 height 164
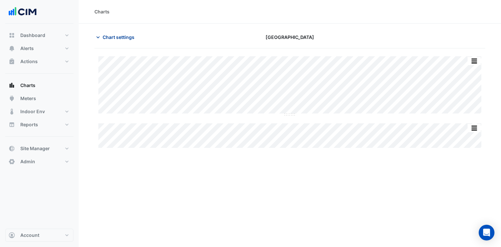
click at [122, 41] on button "Chart settings" at bounding box center [116, 36] width 44 height 11
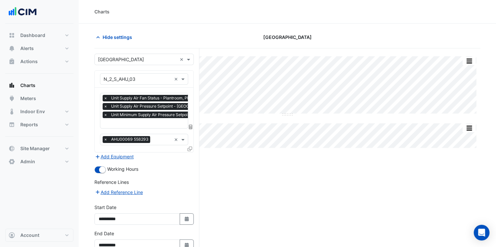
click at [152, 119] on div "× Unit Supply Air Fan Status - Plantroom, Plantroom × Unit Supply Air Pressure …" at bounding box center [186, 107] width 167 height 25
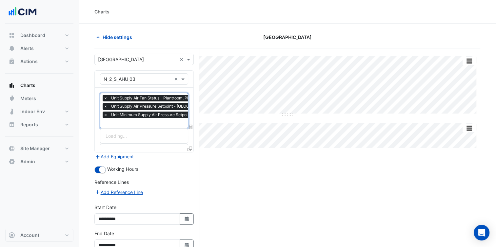
scroll to position [0, 3]
type input "***"
click at [153, 136] on span "Unit Maximum Supply Air Pressure Setpoint - [GEOGRAPHIC_DATA], N_2_S_AHU_03" at bounding box center [195, 136] width 178 height 6
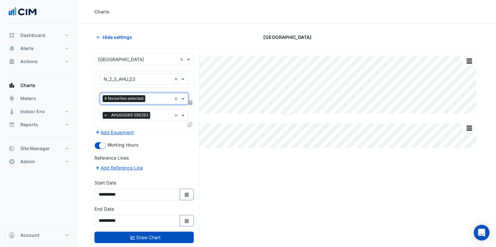
scroll to position [0, 0]
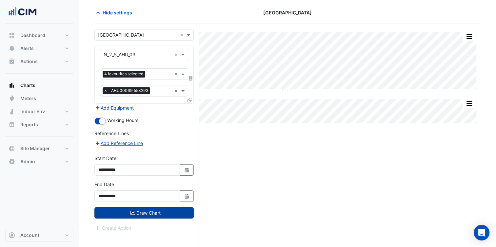
click at [156, 208] on button "Draw Chart" at bounding box center [143, 212] width 99 height 11
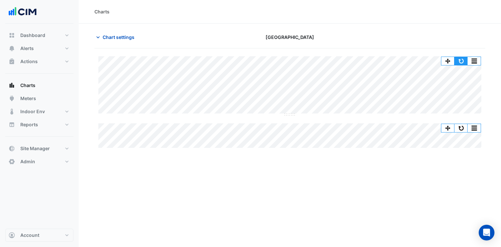
click at [464, 58] on button "button" at bounding box center [460, 61] width 13 height 8
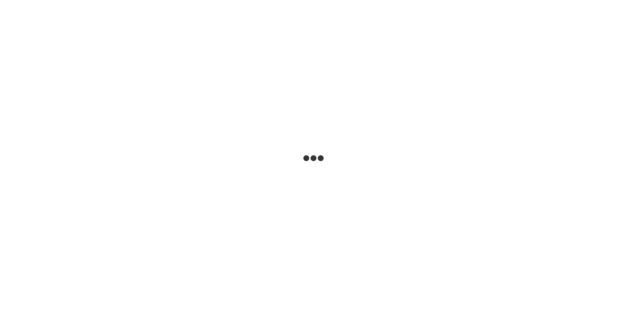
select select
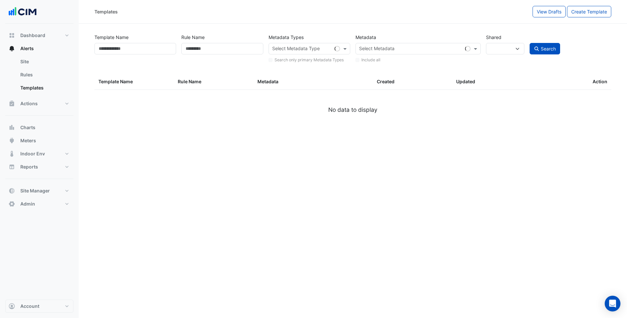
type input "********"
select select
select select "***"
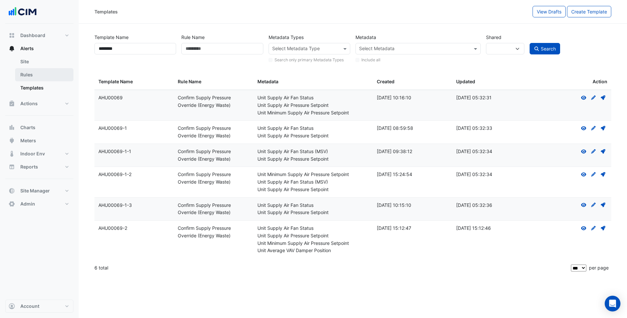
click at [51, 74] on link "Rules" at bounding box center [44, 74] width 58 height 13
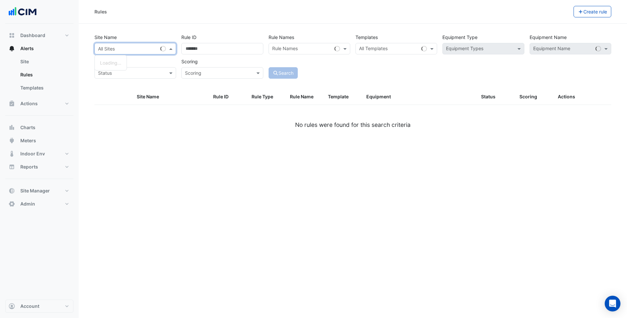
click at [147, 53] on div "All Sites" at bounding box center [135, 48] width 82 height 11
type input "******"
click at [131, 73] on span "[GEOGRAPHIC_DATA]" at bounding box center [128, 72] width 46 height 6
click at [385, 64] on div "Site Name All Sites × Karrinyup Shopping Centre × Rule ID Rule Names Rule Names…" at bounding box center [353, 54] width 522 height 49
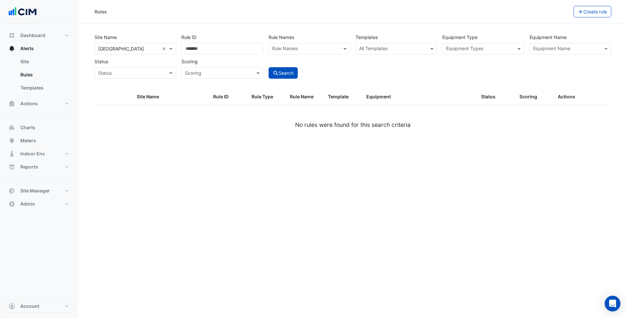
click at [409, 57] on div "Site Name All Sites × Karrinyup Shopping Centre × Rule ID Rule Names Rule Names…" at bounding box center [353, 54] width 522 height 49
click at [415, 52] on div at bounding box center [392, 49] width 68 height 9
paste input "********"
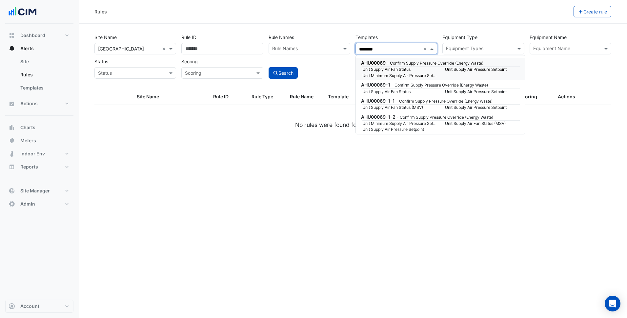
click at [410, 69] on small "Unit Supply Air Fan Status" at bounding box center [399, 70] width 83 height 6
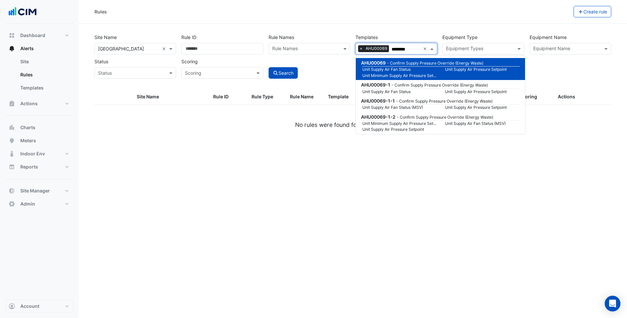
type input "********"
click at [334, 85] on div "Site Name All Sites × Karrinyup Shopping Centre × Rule ID Rule Names Rule Names…" at bounding box center [352, 60] width 524 height 58
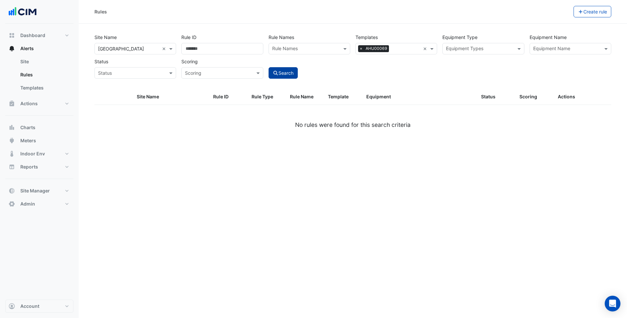
click at [288, 77] on button "Search" at bounding box center [283, 72] width 30 height 11
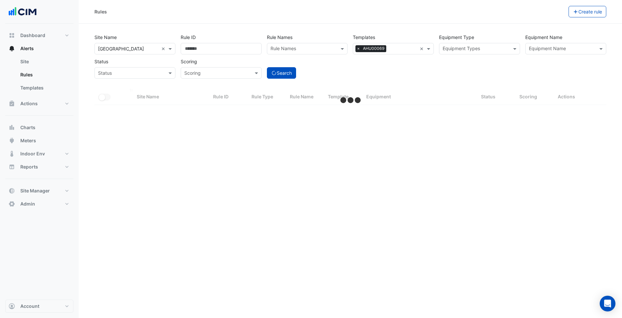
select select "***"
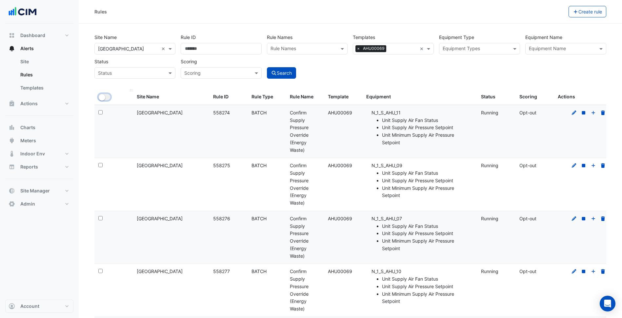
click at [106, 96] on button "All Selected" at bounding box center [104, 97] width 12 height 7
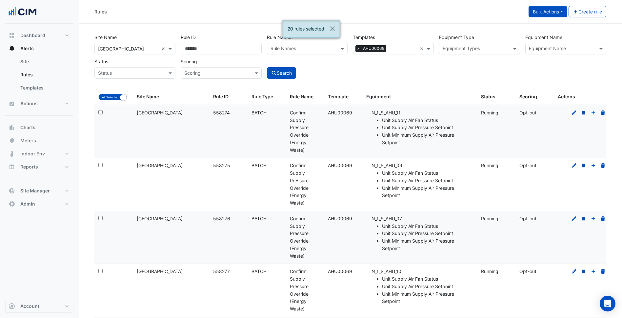
click at [558, 15] on button "Bulk Actions" at bounding box center [547, 11] width 39 height 11
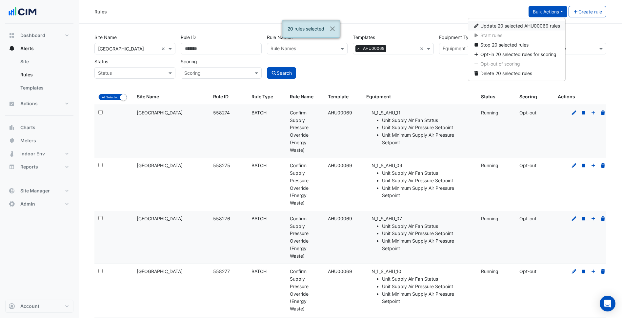
click at [539, 29] on button "Update 20 selected AHU00069 rules" at bounding box center [516, 26] width 97 height 10
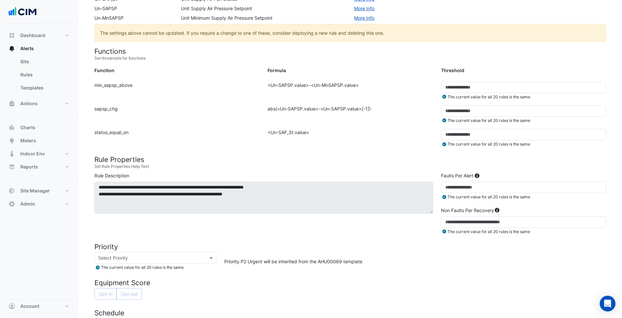
scroll to position [131, 0]
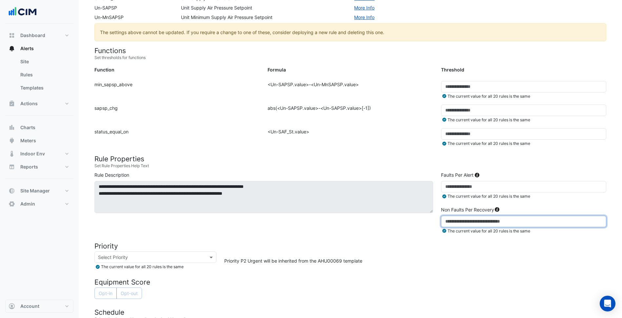
drag, startPoint x: 443, startPoint y: 220, endPoint x: 434, endPoint y: 220, distance: 9.8
click at [434, 220] on div "**********" at bounding box center [350, 203] width 520 height 65
click at [435, 246] on h4 "Priority" at bounding box center [350, 246] width 512 height 8
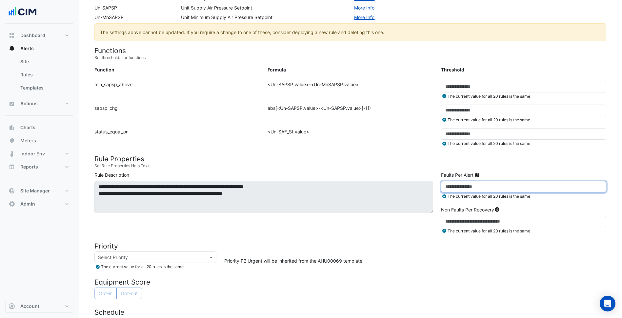
drag, startPoint x: 457, startPoint y: 184, endPoint x: 434, endPoint y: 186, distance: 23.0
click at [434, 186] on div "**********" at bounding box center [350, 203] width 520 height 65
click at [463, 276] on form "Rule Type Batch Sensors Map sensors to concrete equipment properties Point Sens…" at bounding box center [350, 187] width 512 height 505
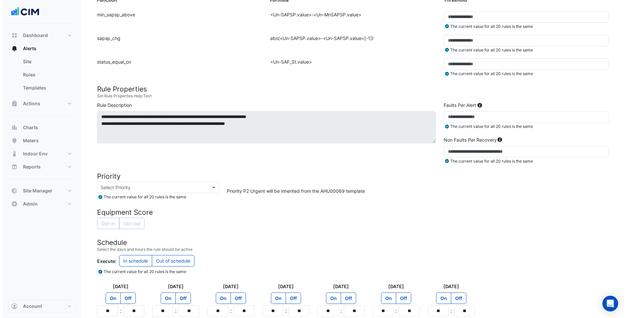
scroll to position [259, 0]
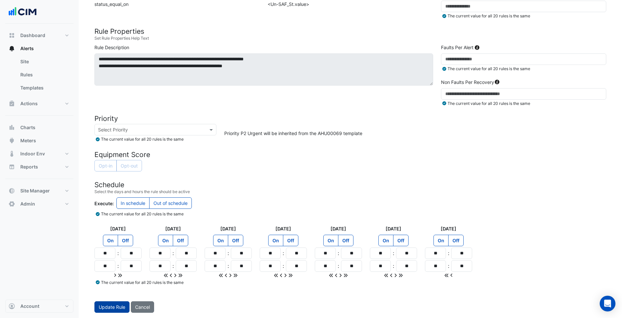
click at [98, 305] on button "Update Rule" at bounding box center [111, 306] width 35 height 11
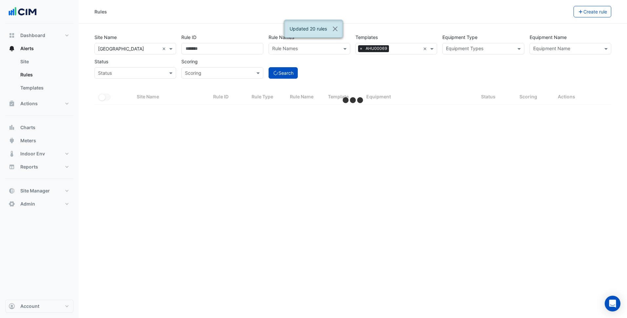
select select "***"
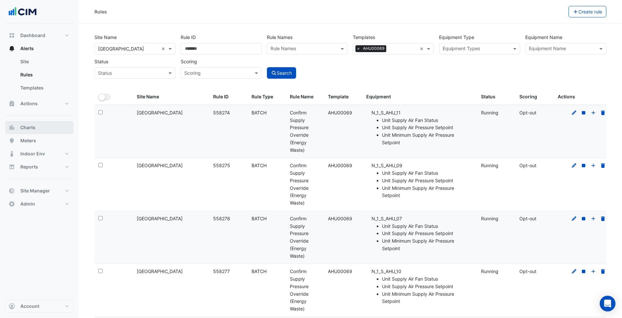
click at [48, 128] on button "Charts" at bounding box center [39, 127] width 68 height 13
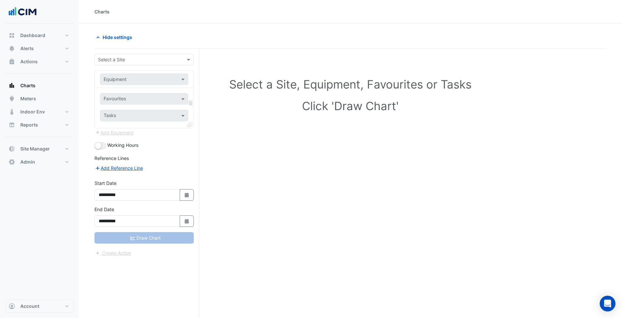
click at [144, 64] on div "Select a Site" at bounding box center [143, 59] width 99 height 11
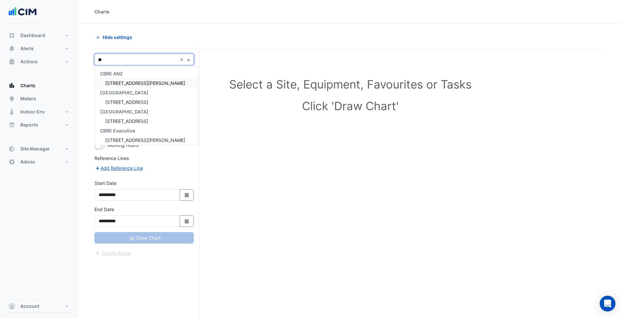
type input "*"
type input "*******"
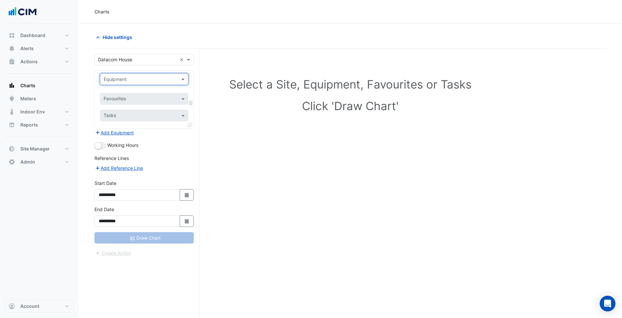
paste input "**********"
type input "**********"
click at [148, 97] on div "BA-FCU-623" at bounding box center [144, 94] width 88 height 10
click at [157, 96] on input "text" at bounding box center [137, 99] width 66 height 7
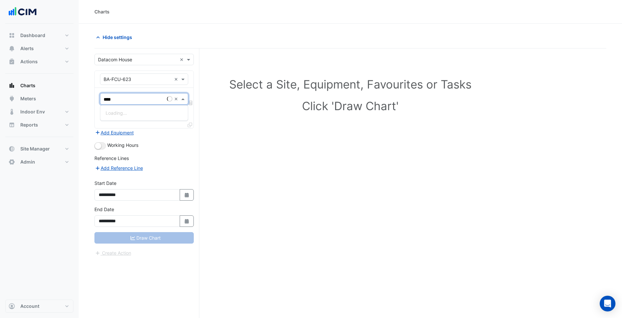
type input "*****"
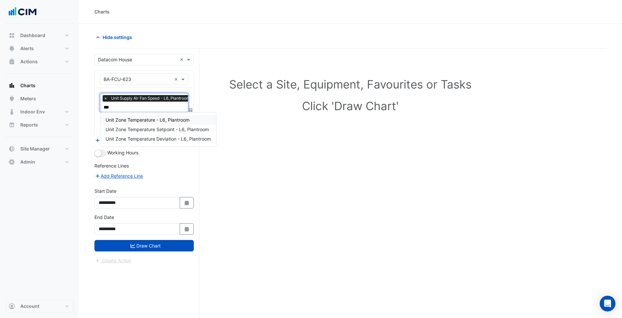
type input "****"
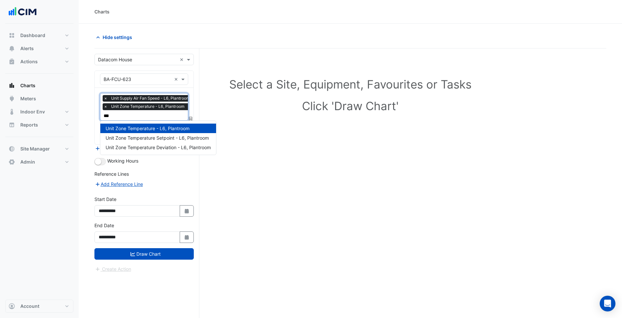
type input "****"
click at [177, 138] on span "Unit Zone Temperature Setpoint - L6, Plantroom" at bounding box center [157, 138] width 103 height 6
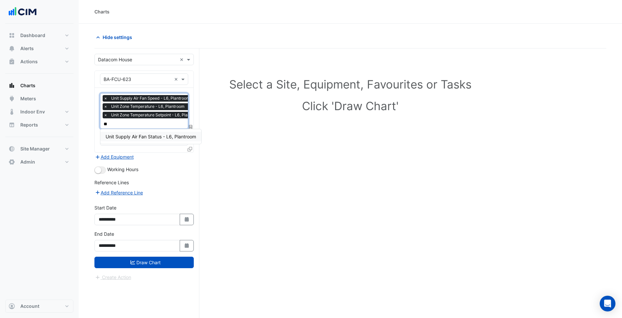
type input "***"
click at [124, 137] on span "Unit Supply Air Fan Status - L6, Plantroom" at bounding box center [151, 137] width 90 height 6
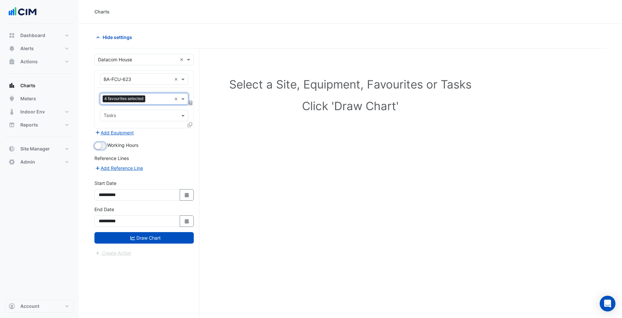
click at [100, 146] on small "button" at bounding box center [98, 146] width 7 height 7
click at [158, 240] on button "Draw Chart" at bounding box center [143, 237] width 99 height 11
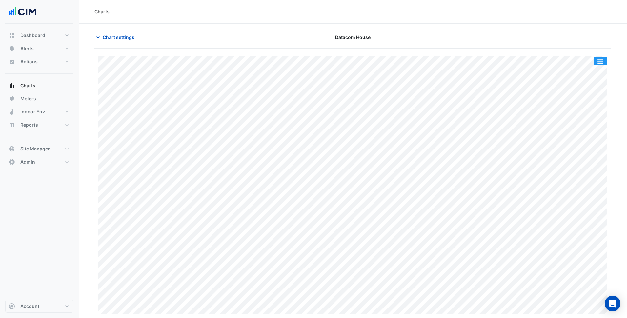
click at [600, 60] on button "button" at bounding box center [599, 61] width 13 height 8
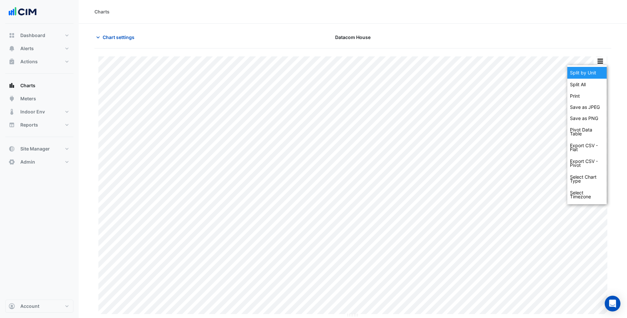
click at [589, 71] on div "Split by Unit" at bounding box center [586, 73] width 39 height 12
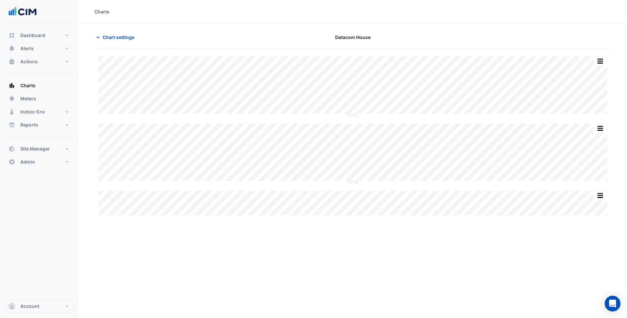
drag, startPoint x: 111, startPoint y: 32, endPoint x: 124, endPoint y: 45, distance: 17.6
click at [111, 33] on button "Chart settings" at bounding box center [116, 36] width 44 height 11
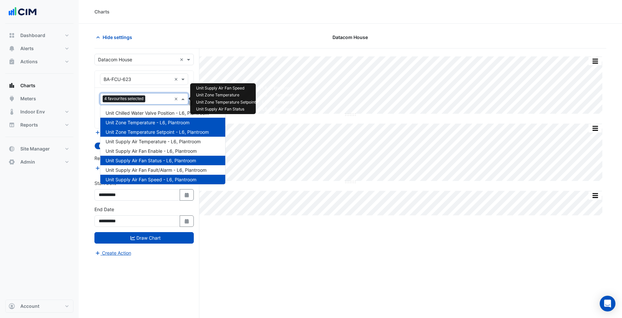
click at [150, 97] on input "text" at bounding box center [160, 99] width 24 height 7
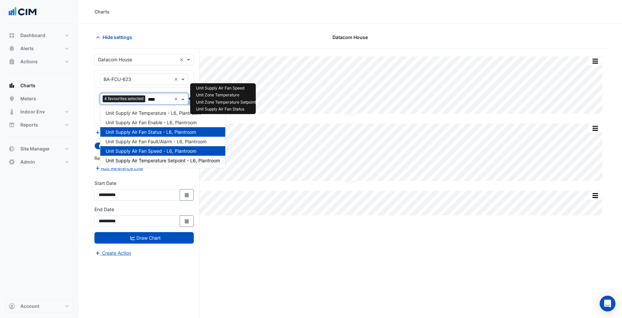
type input "*****"
click at [127, 108] on div "Unit Supply Air Temperature - L6, Plantroom" at bounding box center [162, 113] width 125 height 10
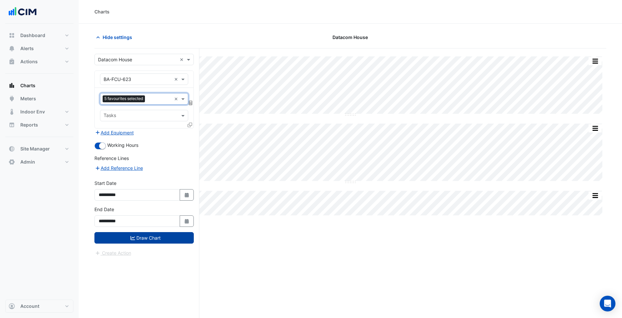
click at [155, 240] on button "Draw Chart" at bounding box center [143, 237] width 99 height 11
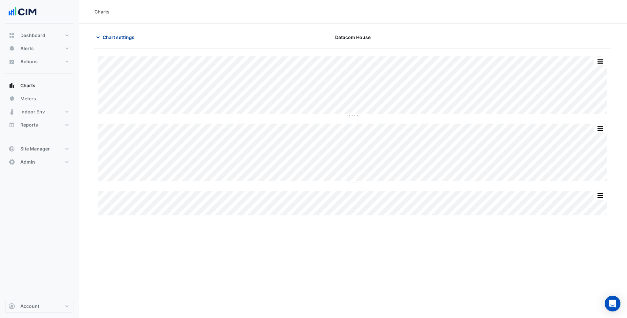
click at [129, 39] on span "Chart settings" at bounding box center [119, 37] width 32 height 7
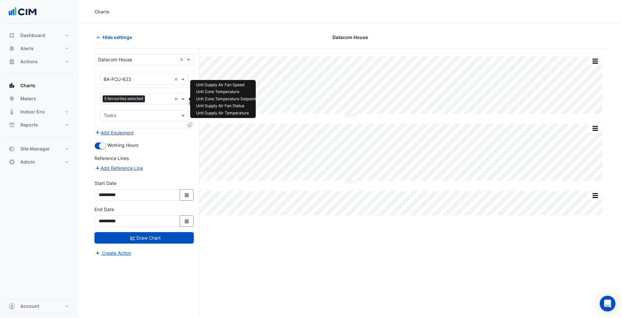
click at [150, 97] on input "text" at bounding box center [160, 99] width 24 height 7
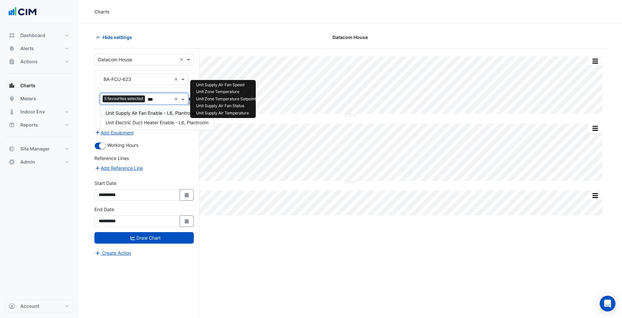
type input "****"
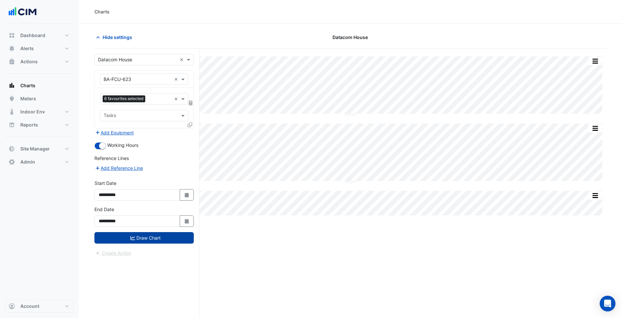
click at [153, 237] on button "Draw Chart" at bounding box center [143, 237] width 99 height 11
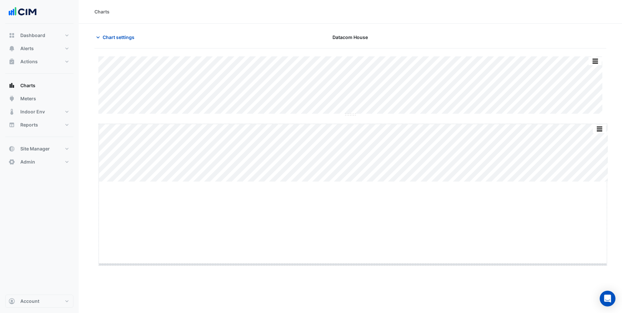
drag, startPoint x: 353, startPoint y: 181, endPoint x: 338, endPoint y: 264, distance: 84.0
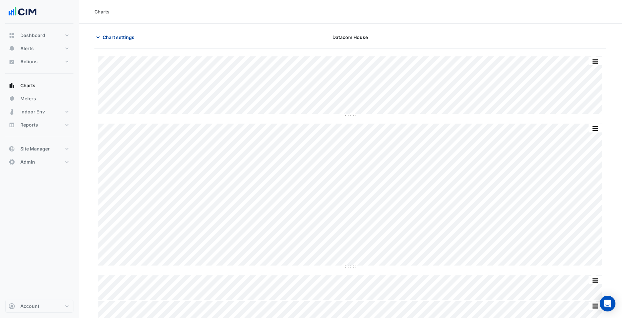
click at [113, 32] on button "Chart settings" at bounding box center [116, 36] width 44 height 11
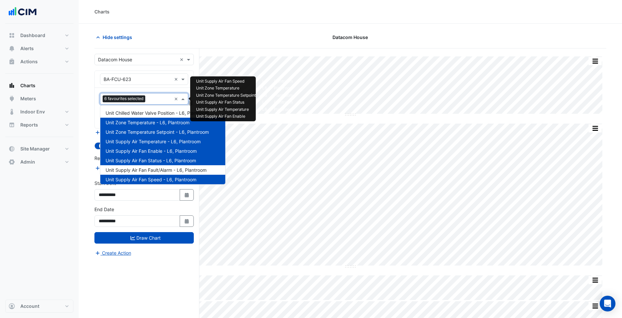
click at [150, 97] on input "text" at bounding box center [160, 99] width 24 height 7
type input "***"
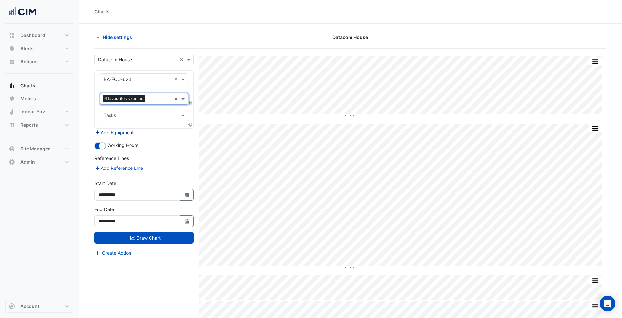
click at [130, 130] on button "Add Equipment" at bounding box center [114, 133] width 40 height 8
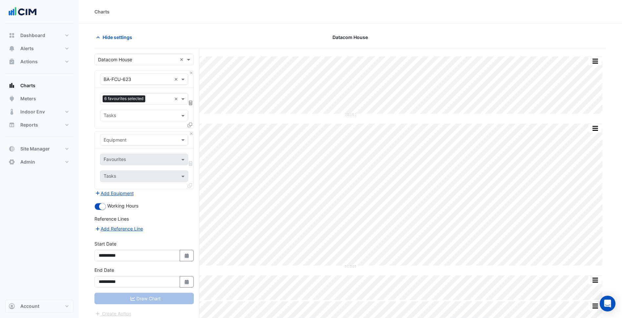
click at [134, 139] on input "text" at bounding box center [138, 140] width 68 height 7
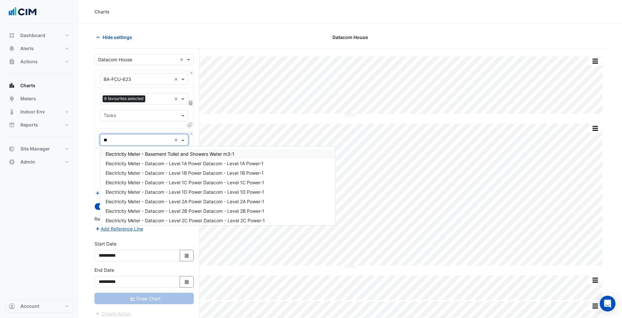
type input "***"
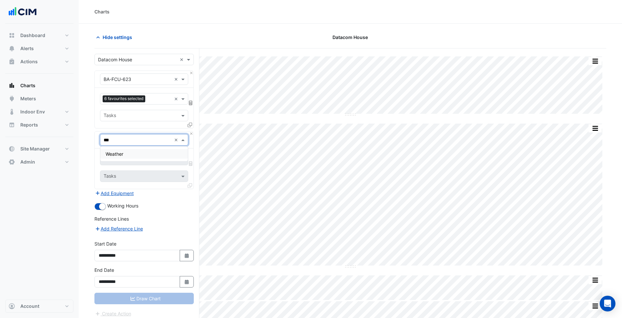
click at [130, 151] on div "Weather" at bounding box center [144, 154] width 88 height 10
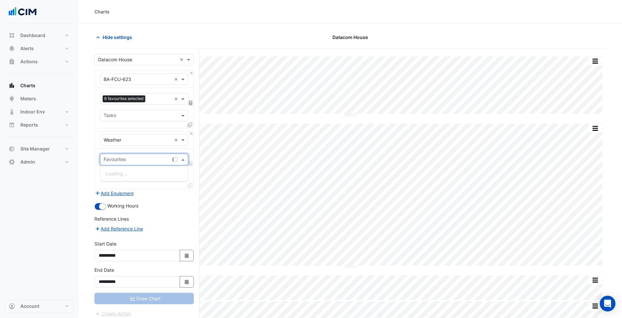
click at [132, 154] on div "Favourites" at bounding box center [144, 159] width 88 height 11
type input "*"
click at [126, 194] on span "Temperature (Celcius)" at bounding box center [140, 193] width 69 height 6
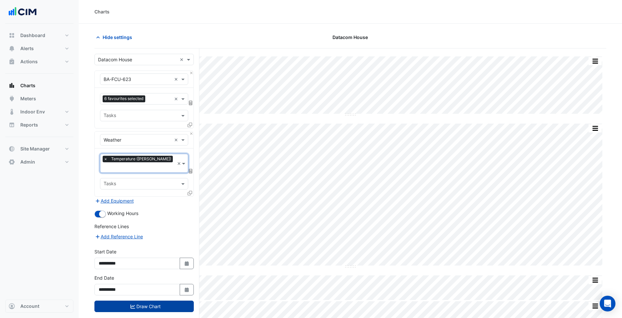
click at [158, 301] on button "Draw Chart" at bounding box center [143, 306] width 99 height 11
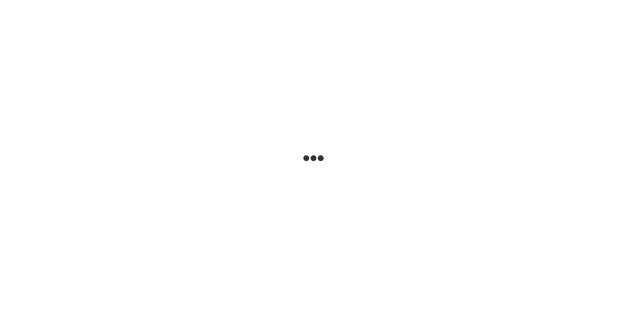
select select
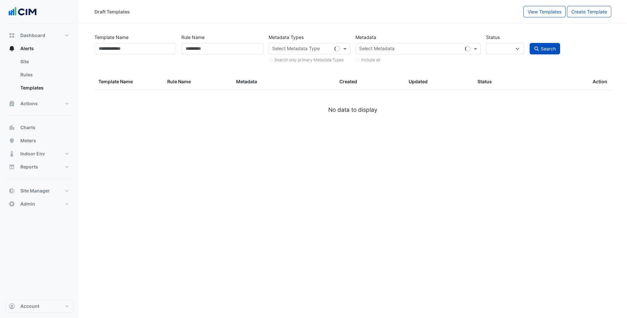
type input "********"
select select
click at [126, 49] on input "********" at bounding box center [135, 48] width 82 height 11
type input "*******"
click at [539, 49] on button "Search" at bounding box center [544, 48] width 31 height 11
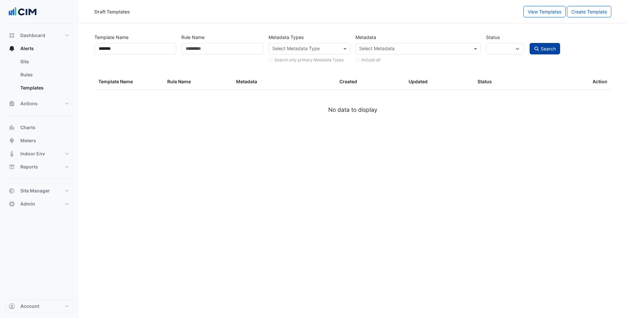
select select
select select "***"
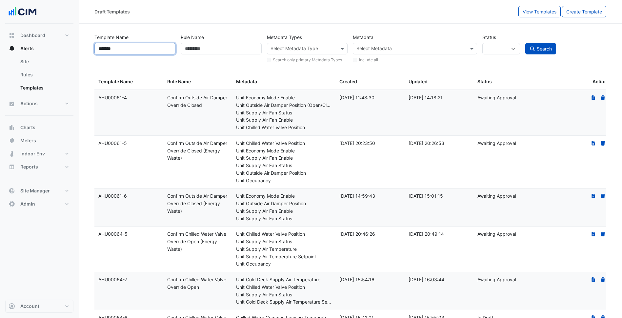
click at [150, 49] on input "*******" at bounding box center [134, 48] width 81 height 11
type input "********"
click at [544, 48] on span "Search" at bounding box center [544, 49] width 15 height 6
select select
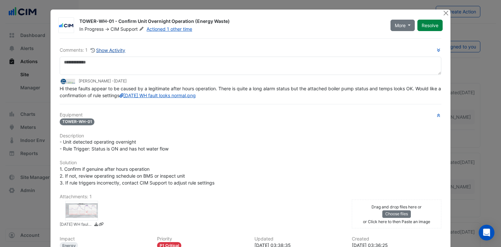
click at [109, 49] on button "Show Activity" at bounding box center [108, 51] width 36 height 8
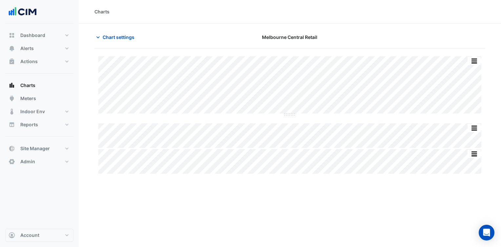
type input "**********"
click at [131, 40] on span "Chart settings" at bounding box center [119, 37] width 32 height 7
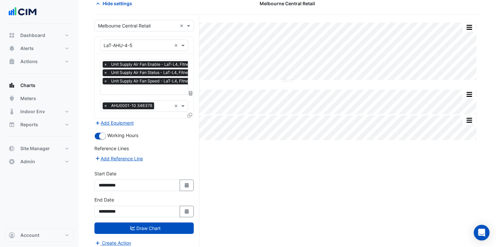
scroll to position [36, 0]
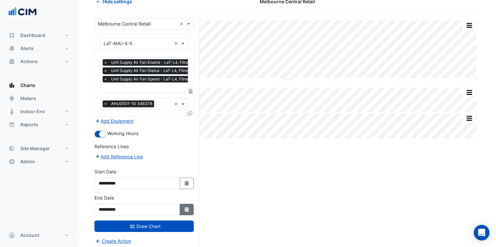
click at [187, 204] on button "Select Date" at bounding box center [187, 209] width 14 height 11
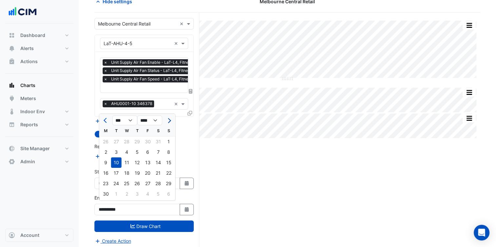
click at [170, 126] on button "Next month" at bounding box center [169, 120] width 8 height 10
select select "*"
drag, startPoint x: 153, startPoint y: 182, endPoint x: 157, endPoint y: 194, distance: 13.4
click at [153, 182] on div "30" at bounding box center [158, 184] width 10 height 10
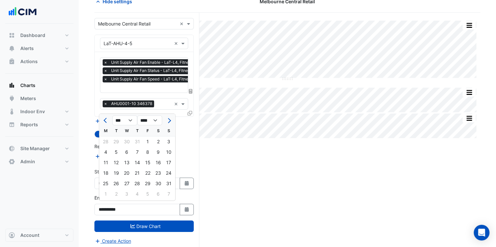
type input "**********"
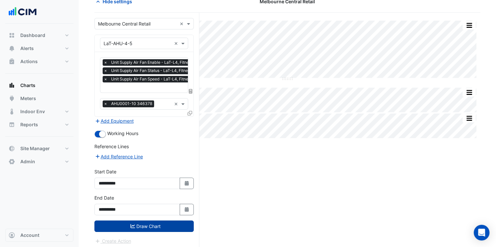
click at [168, 221] on button "Draw Chart" at bounding box center [143, 226] width 99 height 11
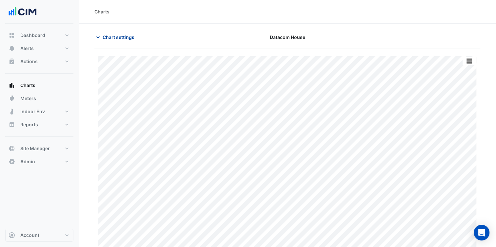
click at [120, 40] on span "Chart settings" at bounding box center [119, 37] width 32 height 7
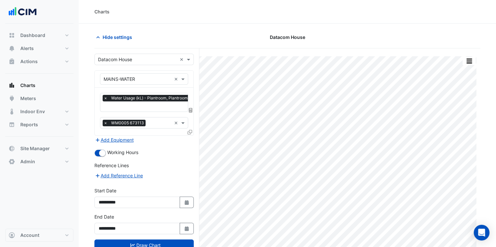
click at [186, 217] on div "**********" at bounding box center [143, 224] width 99 height 21
click at [190, 228] on button "Select Date" at bounding box center [187, 228] width 14 height 11
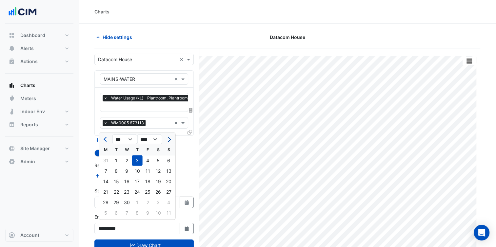
click at [170, 139] on span "Next month" at bounding box center [168, 139] width 5 height 5
select select "*"
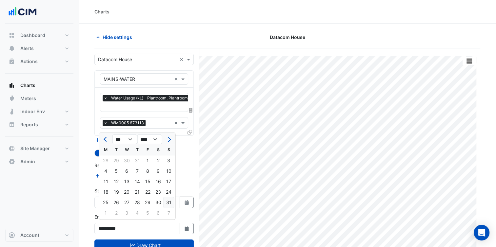
click at [169, 200] on div "31" at bounding box center [169, 203] width 10 height 10
type input "**********"
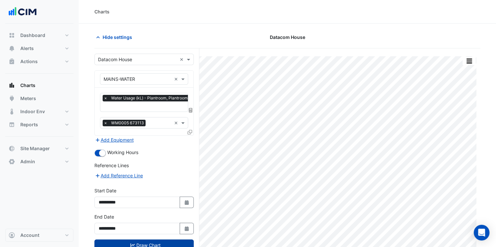
click at [176, 241] on button "Draw Chart" at bounding box center [143, 245] width 99 height 11
